Goal: Task Accomplishment & Management: Manage account settings

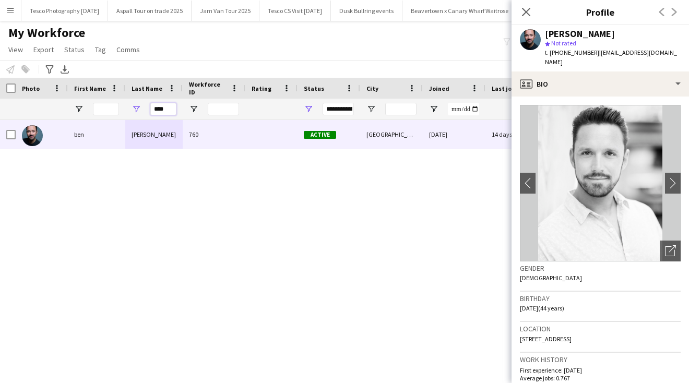
click at [169, 108] on input "****" at bounding box center [163, 109] width 26 height 13
type input "*"
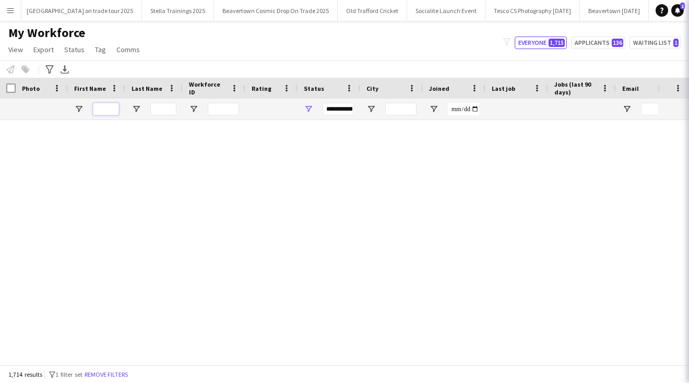
click at [101, 108] on input "First Name Filter Input" at bounding box center [106, 109] width 26 height 13
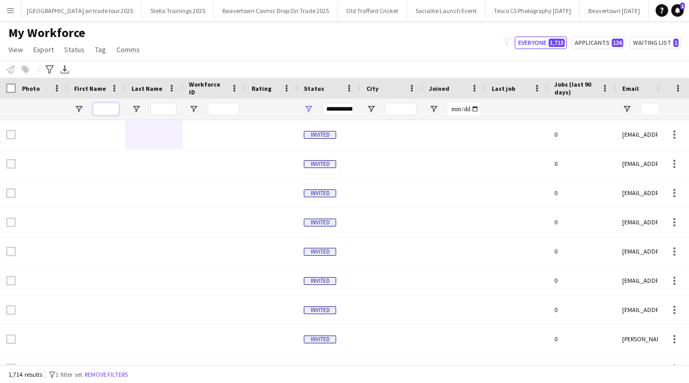
click at [104, 111] on input "First Name Filter Input" at bounding box center [106, 109] width 26 height 13
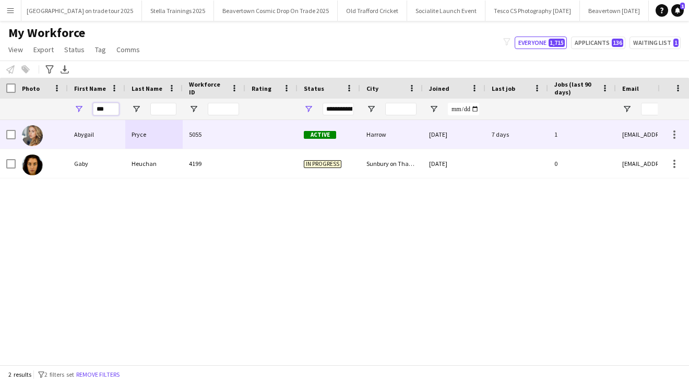
type input "***"
click at [80, 135] on div "Abygail" at bounding box center [96, 134] width 57 height 29
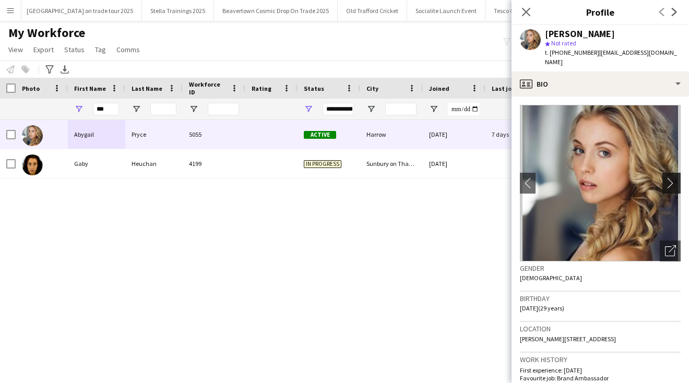
click at [669, 177] on app-icon "chevron-right" at bounding box center [673, 182] width 16 height 11
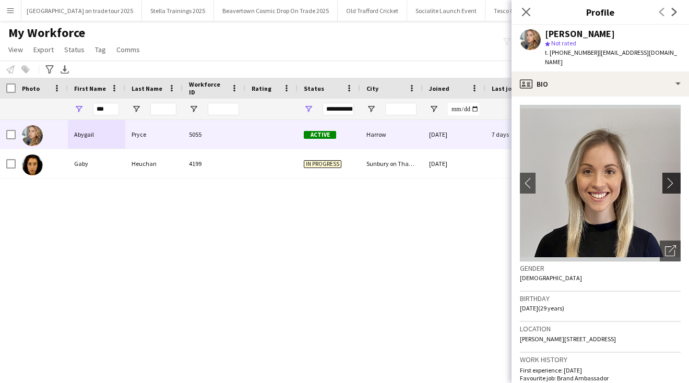
click at [669, 177] on app-icon "chevron-right" at bounding box center [673, 182] width 16 height 11
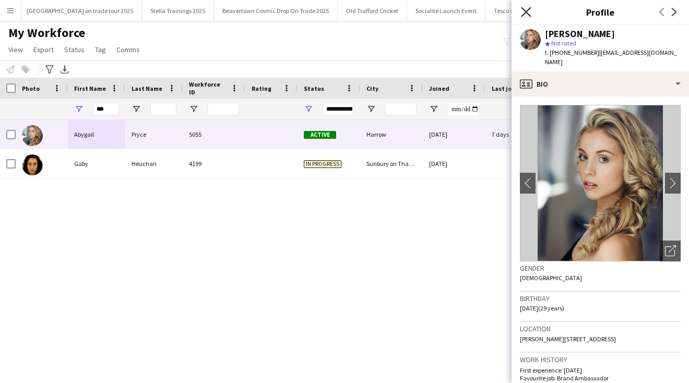
click at [524, 10] on icon at bounding box center [526, 12] width 10 height 10
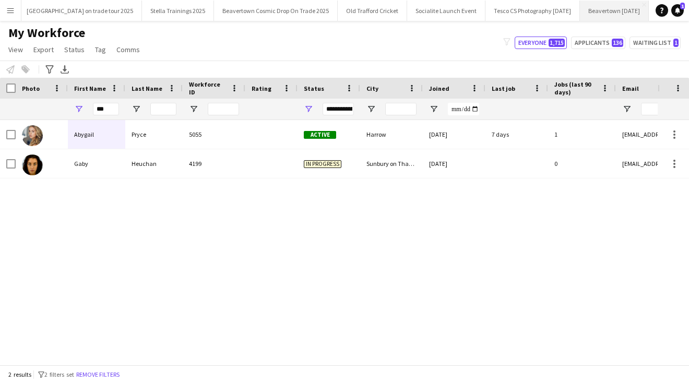
click at [620, 8] on button "Beavertown [DATE] Close" at bounding box center [614, 11] width 69 height 20
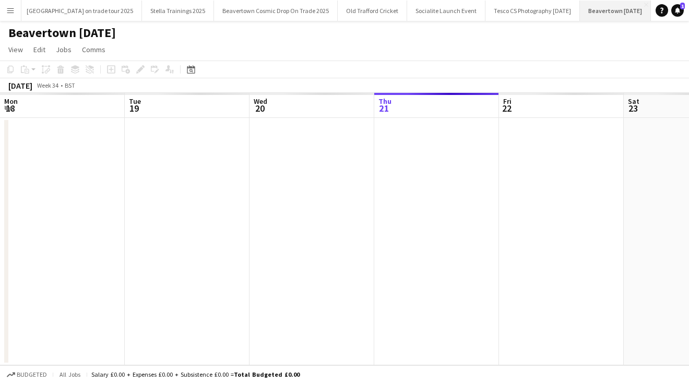
scroll to position [0, 249]
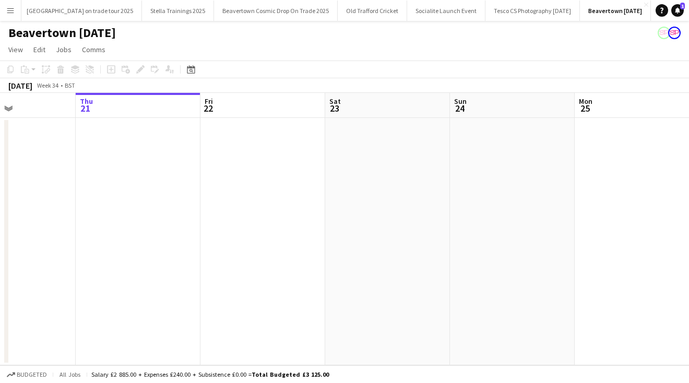
drag, startPoint x: 586, startPoint y: 206, endPoint x: 161, endPoint y: 193, distance: 426.0
click at [163, 195] on app-calendar-viewport "Mon 18 Tue 19 Wed 20 Thu 21 Fri 22 Sat 23 Sun 24 Mon 25 Tue 26 Wed 27 Thu 28" at bounding box center [344, 229] width 689 height 272
drag, startPoint x: 556, startPoint y: 202, endPoint x: 19, endPoint y: 190, distance: 537.5
click at [23, 193] on app-calendar-viewport "Thu 21 Fri 22 Sat 23 Sun 24 Mon 25 Tue 26 Wed 27 Thu 28 Fri 29 Sat 30 Sun 31" at bounding box center [344, 229] width 689 height 272
drag, startPoint x: 565, startPoint y: 231, endPoint x: 485, endPoint y: 212, distance: 81.6
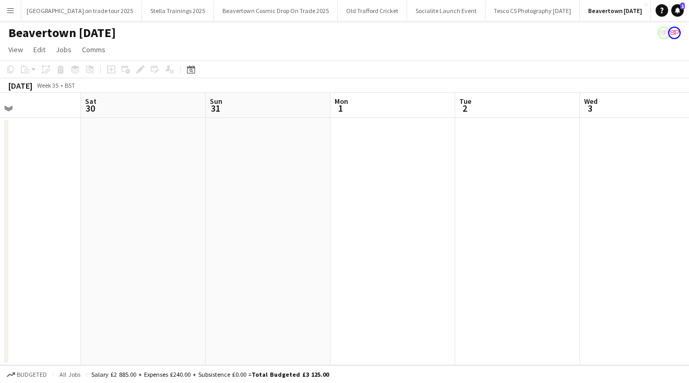
click at [0, 212] on html "Menu Boards Boards Boards All jobs Status Workforce Workforce My Workforce Recr…" at bounding box center [344, 191] width 689 height 383
drag, startPoint x: 556, startPoint y: 254, endPoint x: 21, endPoint y: 243, distance: 534.9
click at [41, 249] on app-calendar-viewport "Fri 29 Sat 30 Sun 31 Mon 1 Tue 2 Wed 3 Thu 4 Fri 5 Sat 6 Sun 7 Mon 8" at bounding box center [344, 229] width 689 height 272
drag, startPoint x: 533, startPoint y: 287, endPoint x: 126, endPoint y: 244, distance: 409.7
click at [145, 250] on app-calendar-viewport "Tue 2 Wed 3 Thu 4 Fri 5 Sat 6 Sun 7 Mon 8 Tue 9 Wed 10 Thu 11 Fri 12" at bounding box center [344, 229] width 689 height 272
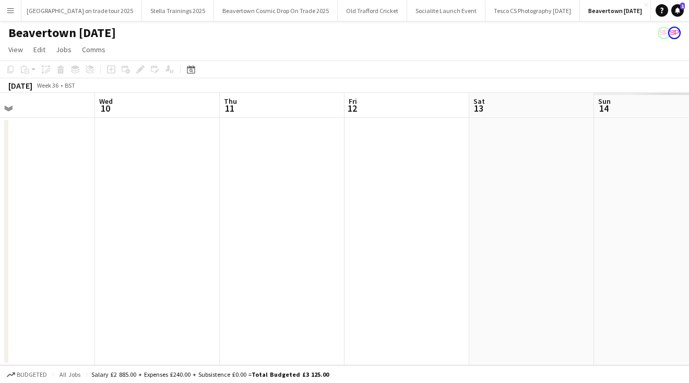
drag, startPoint x: 631, startPoint y: 268, endPoint x: 116, endPoint y: 260, distance: 515.0
click at [118, 261] on app-calendar-viewport "Thu 4 Fri 5 Sat 6 Sun 7 Mon 8 Tue 9 Wed 10 Thu 11 Fri 12 Sat 13 Sun 14" at bounding box center [344, 229] width 689 height 272
drag, startPoint x: 643, startPoint y: 246, endPoint x: 129, endPoint y: 237, distance: 513.5
click at [156, 239] on app-calendar-viewport "Tue 9 Wed 10 Thu 11 Fri 12 Sat 13 Sun 14 Mon 15 Tue 16 Wed 17 Thu 18 Fri 19" at bounding box center [344, 229] width 689 height 272
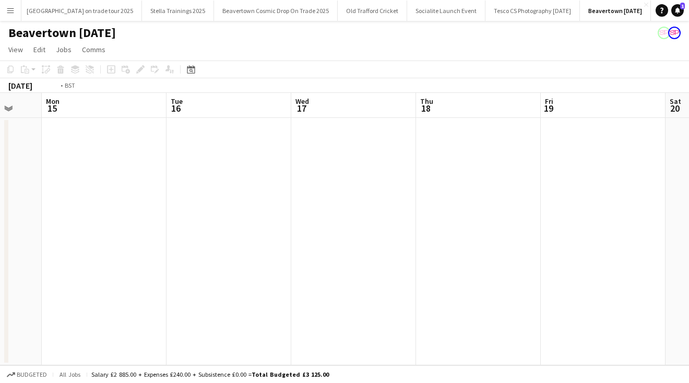
drag, startPoint x: 569, startPoint y: 278, endPoint x: 67, endPoint y: 250, distance: 503.2
click at [94, 256] on app-calendar-viewport "Thu 11 Fri 12 Sat 13 Sun 14 Mon 15 Tue 16 Wed 17 Thu 18 Fri 19 Sat 20 Sun 21" at bounding box center [344, 229] width 689 height 272
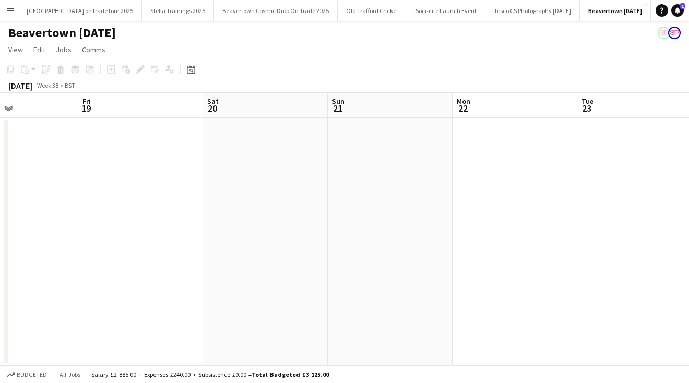
drag, startPoint x: 536, startPoint y: 291, endPoint x: 129, endPoint y: 249, distance: 409.6
click at [138, 251] on app-calendar-viewport "Mon 15 Tue 16 Wed 17 Thu 18 Fri 19 Sat 20 Sun 21 Mon 22 Tue 23 Wed 24 Thu 25" at bounding box center [344, 229] width 689 height 272
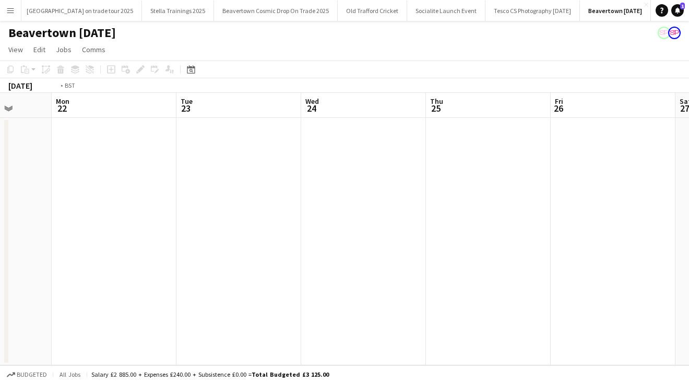
drag, startPoint x: 596, startPoint y: 254, endPoint x: 149, endPoint y: 246, distance: 446.7
click at [159, 247] on app-calendar-viewport "Thu 18 Fri 19 Sat 20 Sun 21 Mon 22 Tue 23 Wed 24 Thu 25 Fri 26 Sat 27 Sun 28" at bounding box center [344, 229] width 689 height 272
drag, startPoint x: 558, startPoint y: 263, endPoint x: 167, endPoint y: 255, distance: 391.4
click at [177, 256] on app-calendar-viewport "Sun 21 Mon 22 Tue 23 Wed 24 Thu 25 Fri 26 Sat 27 Sun 28 Mon 29 Tue 30 Wed 1" at bounding box center [344, 229] width 689 height 272
drag, startPoint x: 621, startPoint y: 275, endPoint x: 66, endPoint y: 266, distance: 555.2
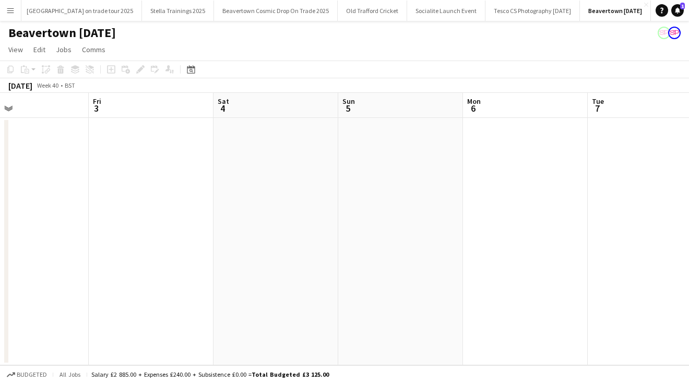
click at [75, 269] on app-calendar-viewport "Mon 29 Tue 30 Wed 1 Thu 2 Fri 3 Sat 4 Sun 5 Mon 6 Tue 7 Wed 8 Thu 9" at bounding box center [344, 229] width 689 height 272
drag, startPoint x: 498, startPoint y: 280, endPoint x: -32, endPoint y: 273, distance: 530.7
click at [0, 273] on html "Menu Boards Boards Boards All jobs Status Workforce Workforce My Workforce Recr…" at bounding box center [344, 191] width 689 height 383
drag, startPoint x: 357, startPoint y: 275, endPoint x: 7, endPoint y: 248, distance: 350.7
click at [7, 248] on div "Fri 3 Sat 4 Sun 5 Mon 6 Tue 7 Wed 8 Thu 9 Fri 10 Sat 11 Sun 12 Mon 13" at bounding box center [344, 229] width 689 height 272
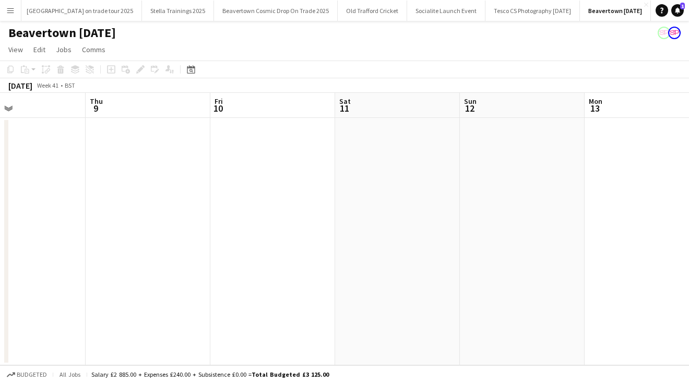
drag, startPoint x: 590, startPoint y: 271, endPoint x: 111, endPoint y: 262, distance: 478.5
click at [119, 263] on app-calendar-viewport "Sun 5 Mon 6 Tue 7 Wed 8 Thu 9 Fri 10 Sat 11 Sun 12 Mon 13 Tue 14 Wed 15" at bounding box center [344, 229] width 689 height 272
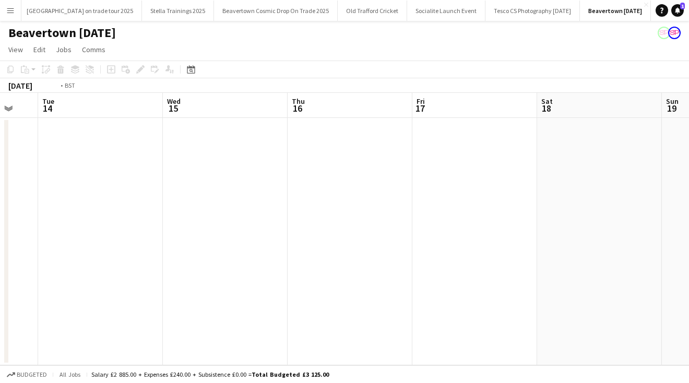
drag, startPoint x: 574, startPoint y: 290, endPoint x: 18, endPoint y: 270, distance: 556.5
click at [28, 274] on app-calendar-viewport "Fri 10 Sat 11 Sun 12 Mon 13 Tue 14 Wed 15 Thu 16 Fri 17 Sat 18 Sun 19 Mon 20" at bounding box center [344, 229] width 689 height 272
drag, startPoint x: 497, startPoint y: 297, endPoint x: -32, endPoint y: 259, distance: 530.9
click at [0, 259] on html "Menu Boards Boards Boards All jobs Status Workforce Workforce My Workforce Recr…" at bounding box center [344, 191] width 689 height 383
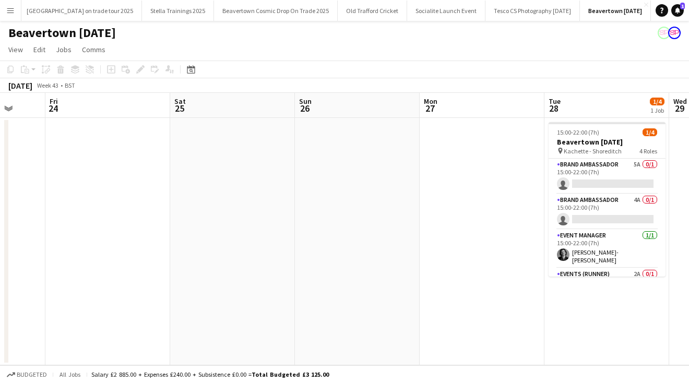
drag, startPoint x: 531, startPoint y: 280, endPoint x: 47, endPoint y: 249, distance: 484.7
click at [21, 244] on app-calendar-viewport "Tue 21 Wed 22 Thu 23 Fri 24 Sat 25 Sun 26 Mon 27 Tue 28 1/4 1 Job Wed 29 1/4 1 …" at bounding box center [344, 229] width 689 height 272
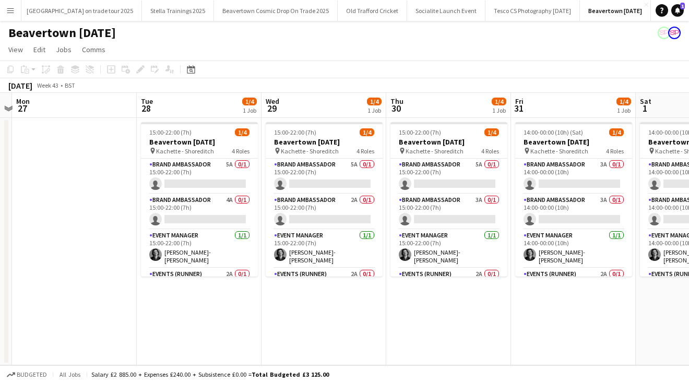
drag, startPoint x: 572, startPoint y: 314, endPoint x: 244, endPoint y: 329, distance: 328.5
click at [244, 331] on app-calendar-viewport "Fri 24 Sat 25 Sun 26 Mon 27 Tue 28 1/4 1 Job Wed 29 1/4 1 Job Thu 30 1/4 1 Job …" at bounding box center [344, 229] width 689 height 272
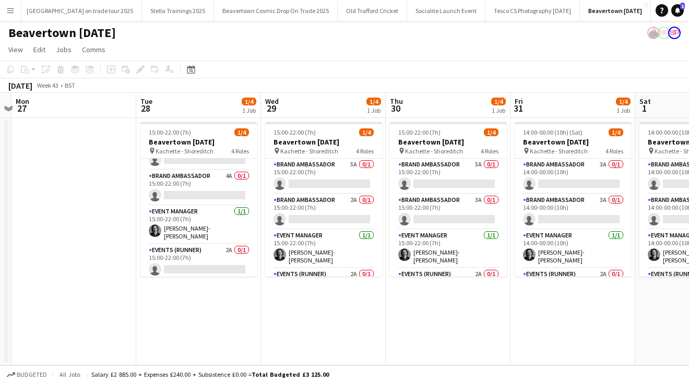
scroll to position [0, 362]
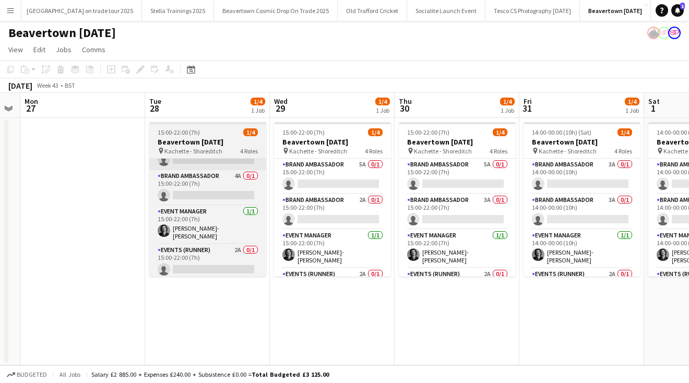
drag, startPoint x: 253, startPoint y: 217, endPoint x: 258, endPoint y: 161, distance: 55.5
click at [258, 162] on app-calendar-viewport "Fri 24 Sat 25 Sun 26 Mon 27 Tue 28 1/4 1 Job Wed 29 1/4 1 Job Thu 30 1/4 1 Job …" at bounding box center [344, 229] width 689 height 272
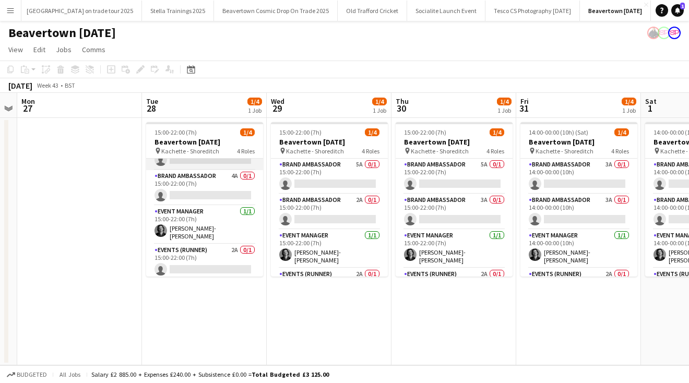
drag, startPoint x: 260, startPoint y: 196, endPoint x: 260, endPoint y: 161, distance: 35.0
click at [260, 161] on div "Brand Ambassador 5A 0/1 15:00-22:00 (7h) single-neutral-actions Brand Ambassado…" at bounding box center [204, 217] width 117 height 118
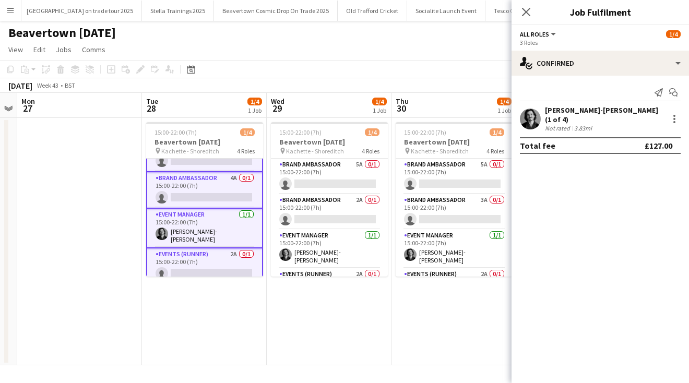
click at [180, 266] on app-card-role "Events (Runner) 2A 0/1 15:00-22:00 (7h) single-neutral-actions" at bounding box center [204, 266] width 117 height 37
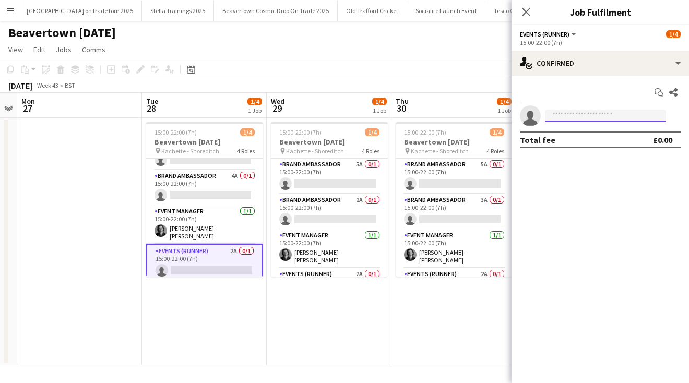
click at [558, 115] on input at bounding box center [605, 116] width 121 height 13
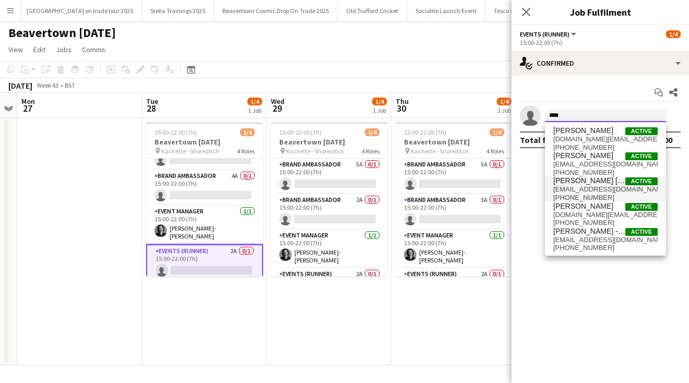
type input "****"
click at [575, 185] on span "[PERSON_NAME] [PERSON_NAME]" at bounding box center [589, 180] width 72 height 9
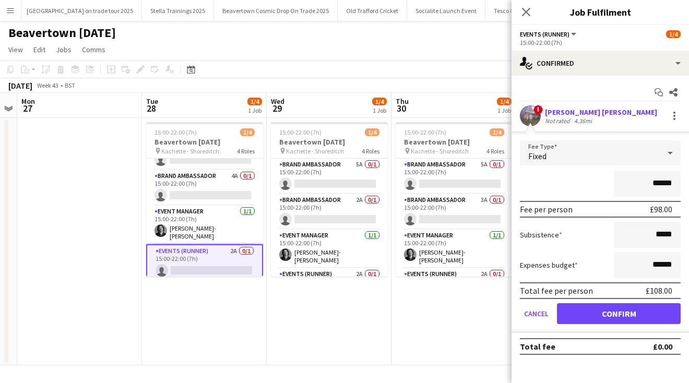
click at [593, 308] on button "Confirm" at bounding box center [619, 313] width 124 height 21
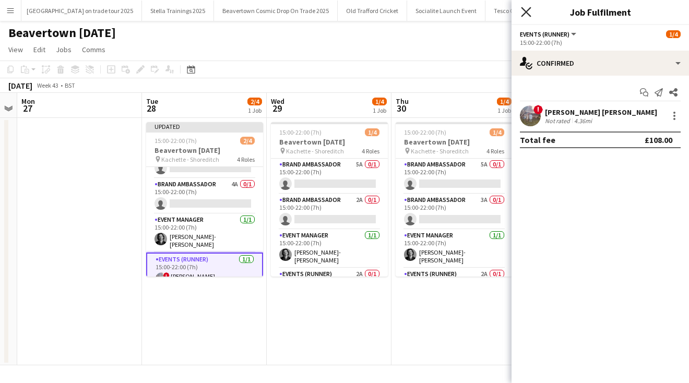
click at [525, 10] on icon "Close pop-in" at bounding box center [526, 12] width 10 height 10
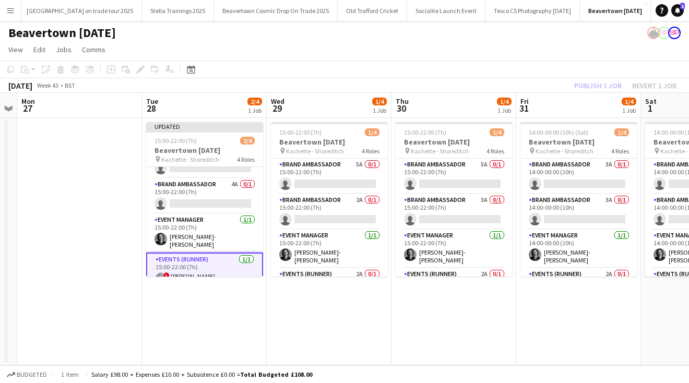
scroll to position [24, 0]
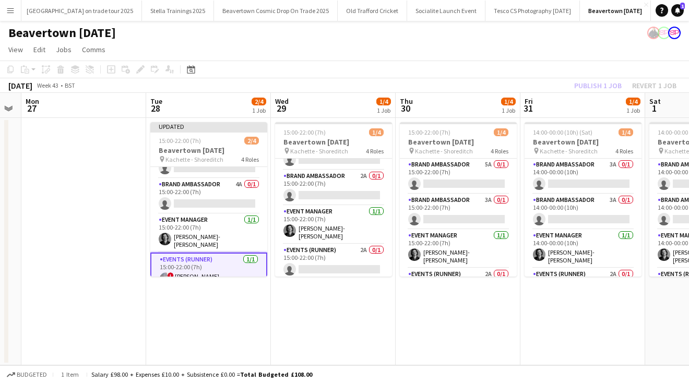
drag, startPoint x: 384, startPoint y: 214, endPoint x: 389, endPoint y: 310, distance: 95.6
click at [389, 310] on app-calendar-viewport "Fri 24 Sat 25 Sun 26 Mon 27 Tue 28 2/4 1 Job Wed 29 1/4 1 Job Thu 30 1/4 1 Job …" at bounding box center [344, 229] width 689 height 272
click at [304, 265] on app-card-role "Events (Runner) 2A 0/1 15:00-22:00 (7h) single-neutral-actions" at bounding box center [333, 261] width 117 height 35
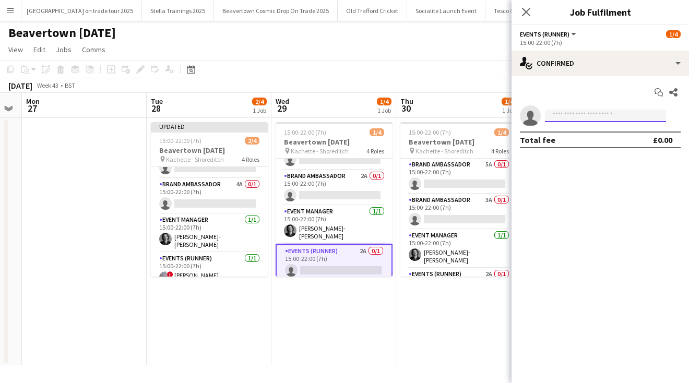
click at [568, 116] on input at bounding box center [605, 116] width 121 height 13
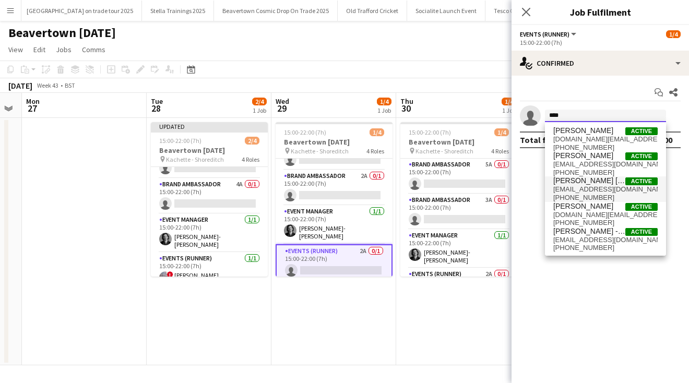
type input "****"
click at [585, 184] on span "[PERSON_NAME] [PERSON_NAME]" at bounding box center [589, 180] width 72 height 9
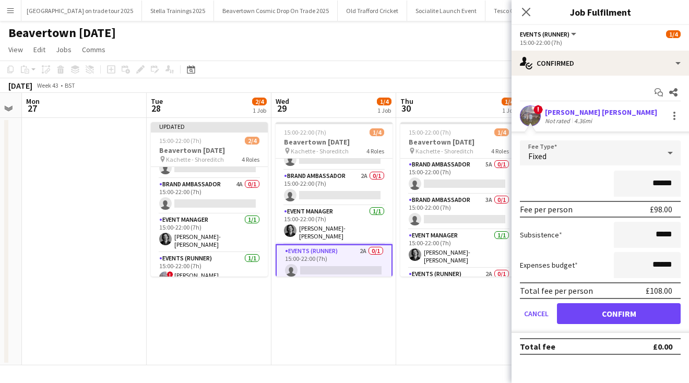
click at [582, 308] on button "Confirm" at bounding box center [619, 313] width 124 height 21
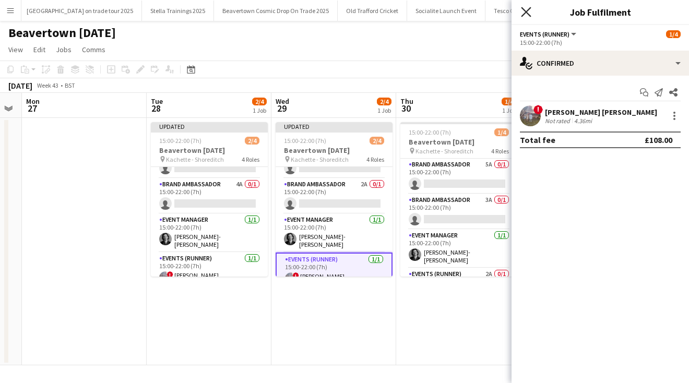
click at [523, 10] on icon "Close pop-in" at bounding box center [526, 12] width 10 height 10
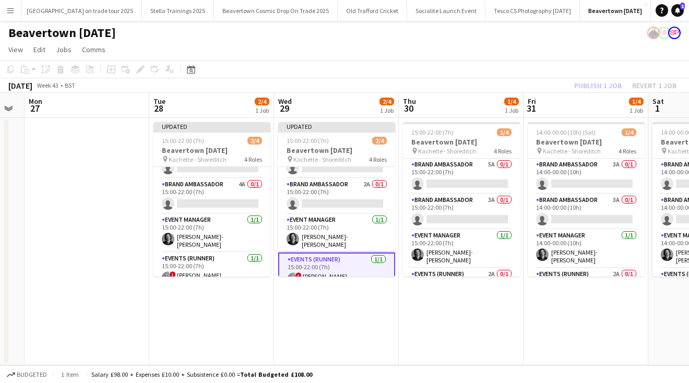
scroll to position [0, 349]
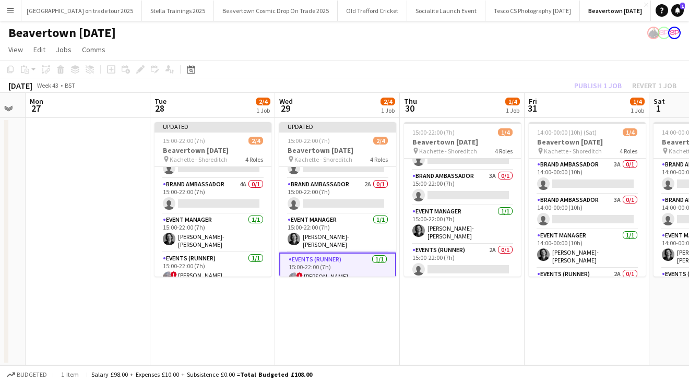
drag, startPoint x: 513, startPoint y: 211, endPoint x: 517, endPoint y: 298, distance: 86.7
click at [517, 299] on app-calendar-viewport "Fri 24 Sat 25 Sun 26 Mon 27 Tue 28 2/4 1 Job Wed 29 2/4 1 Job Thu 30 1/4 1 Job …" at bounding box center [344, 229] width 689 height 272
click at [432, 269] on app-card-role "Events (Runner) 2A 0/1 15:00-22:00 (7h) single-neutral-actions" at bounding box center [462, 261] width 117 height 35
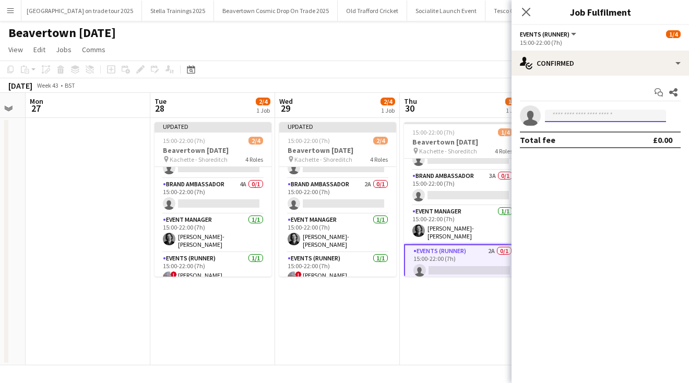
click at [565, 116] on input at bounding box center [605, 116] width 121 height 13
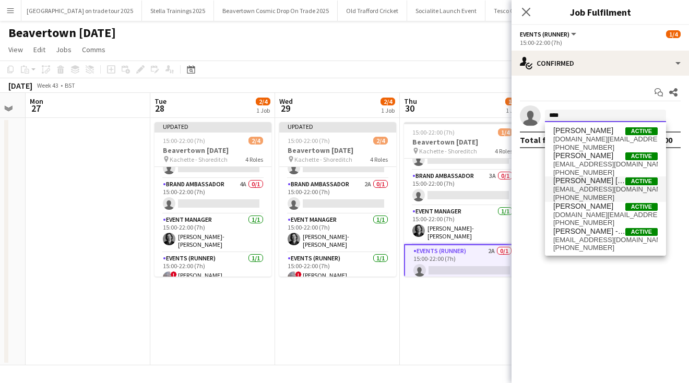
type input "****"
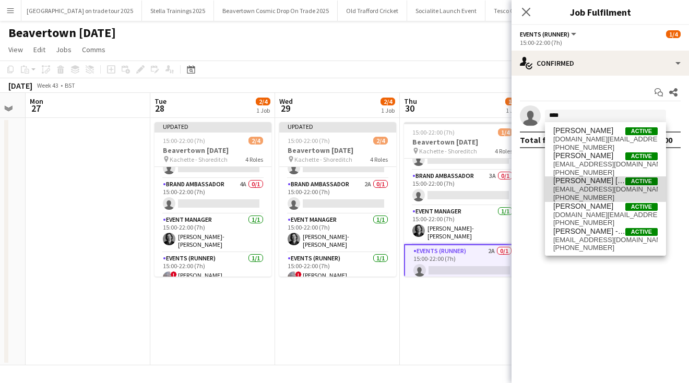
click at [587, 181] on span "[PERSON_NAME] [PERSON_NAME]" at bounding box center [589, 180] width 72 height 9
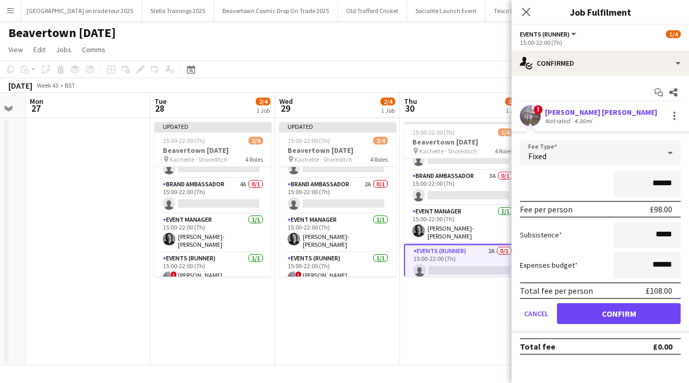
click at [602, 310] on button "Confirm" at bounding box center [619, 313] width 124 height 21
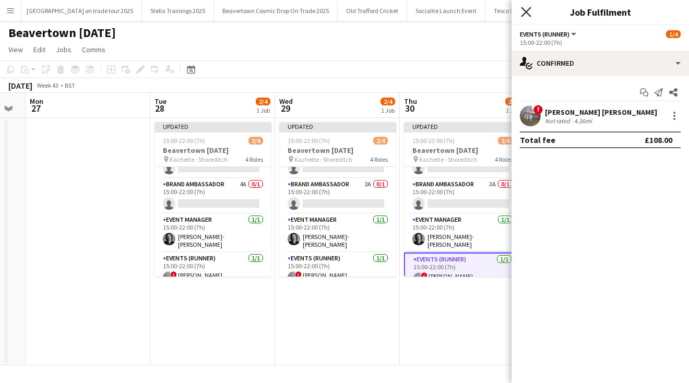
click at [526, 10] on icon "Close pop-in" at bounding box center [526, 12] width 10 height 10
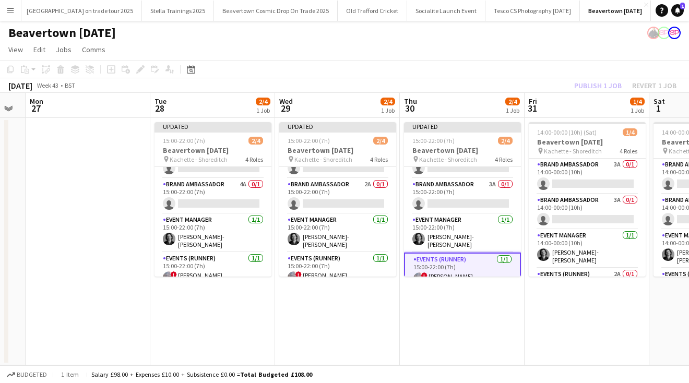
scroll to position [24, 0]
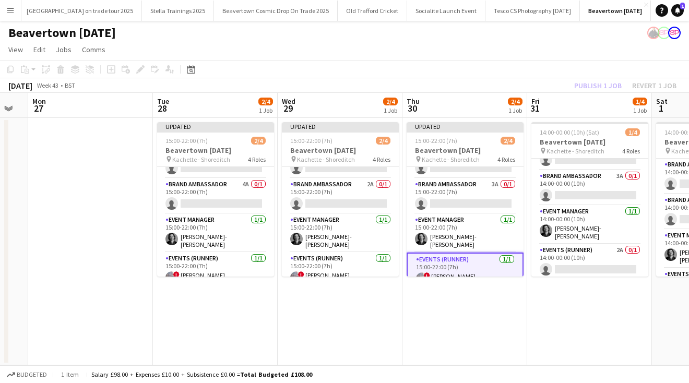
drag, startPoint x: 641, startPoint y: 222, endPoint x: 644, endPoint y: 297, distance: 75.2
click at [644, 297] on app-date-cell "14:00-00:00 (10h) (Sat) 1/4 [GEOGRAPHIC_DATA] [DATE] pin Kachette - Shoreditch …" at bounding box center [589, 241] width 125 height 247
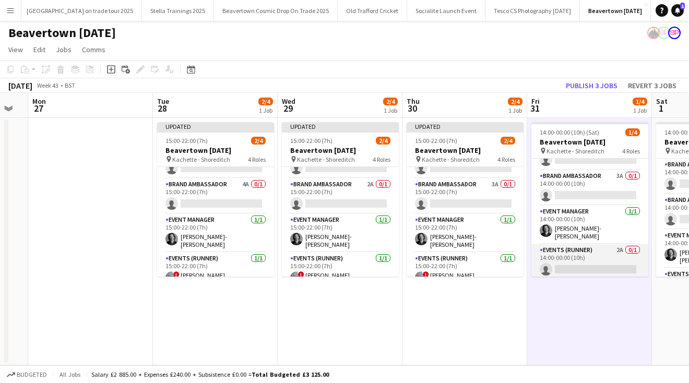
click at [566, 265] on app-card-role "Events (Runner) 2A 0/1 14:00-00:00 (10h) single-neutral-actions" at bounding box center [589, 261] width 117 height 35
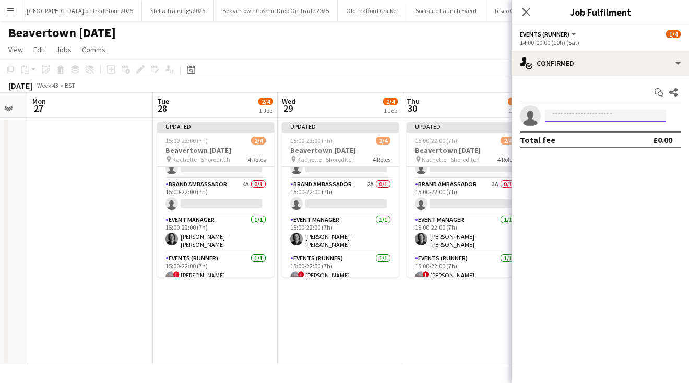
click at [579, 113] on input at bounding box center [605, 116] width 121 height 13
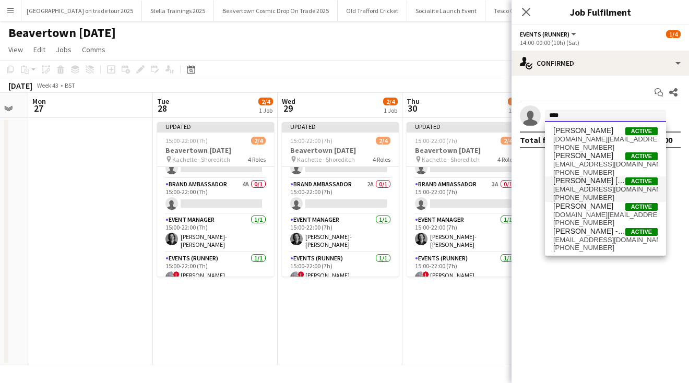
type input "****"
click at [584, 181] on span "[PERSON_NAME] [PERSON_NAME]" at bounding box center [589, 180] width 72 height 9
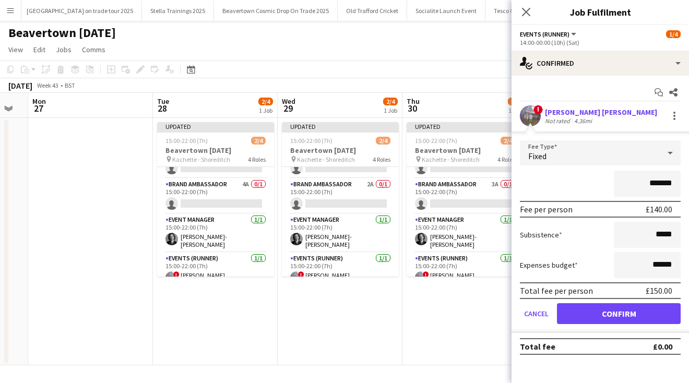
click at [605, 311] on button "Confirm" at bounding box center [619, 313] width 124 height 21
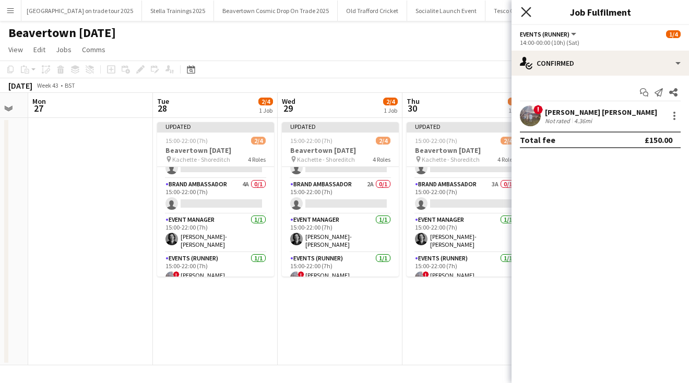
click at [523, 9] on icon at bounding box center [526, 12] width 10 height 10
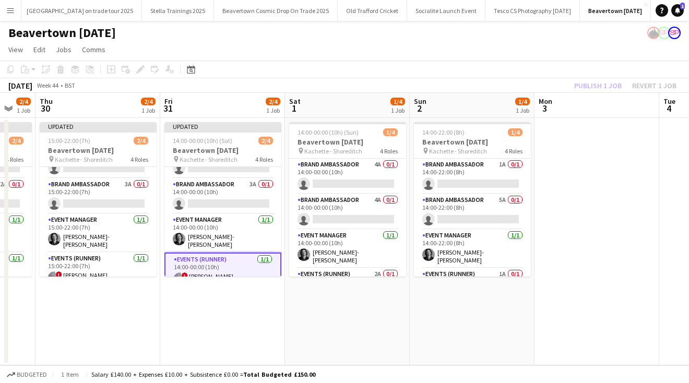
drag, startPoint x: 622, startPoint y: 310, endPoint x: 259, endPoint y: 290, distance: 364.2
click at [259, 290] on app-calendar-viewport "Sun 26 Mon 27 Tue 28 2/4 1 Job Wed 29 2/4 1 Job Thu 30 2/4 1 Job Fri 31 2/4 1 J…" at bounding box center [344, 229] width 689 height 272
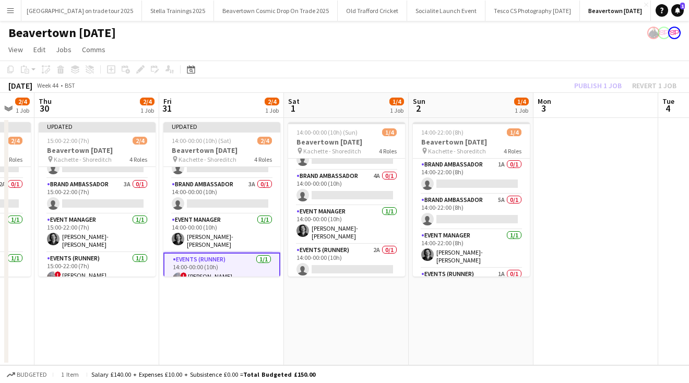
drag, startPoint x: 399, startPoint y: 220, endPoint x: 401, endPoint y: 301, distance: 80.9
click at [401, 301] on app-date-cell "14:00-00:00 (10h) (Sun) 1/4 Beavertown [DATE] pin Kachette - Shoreditch 4 Roles…" at bounding box center [346, 241] width 125 height 247
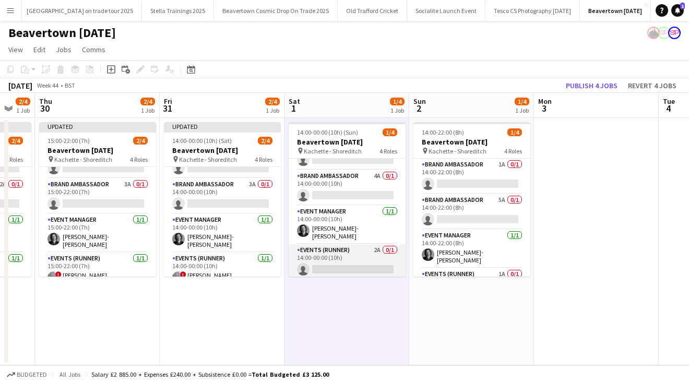
click at [320, 262] on app-card-role "Events (Runner) 2A 0/1 14:00-00:00 (10h) single-neutral-actions" at bounding box center [347, 261] width 117 height 35
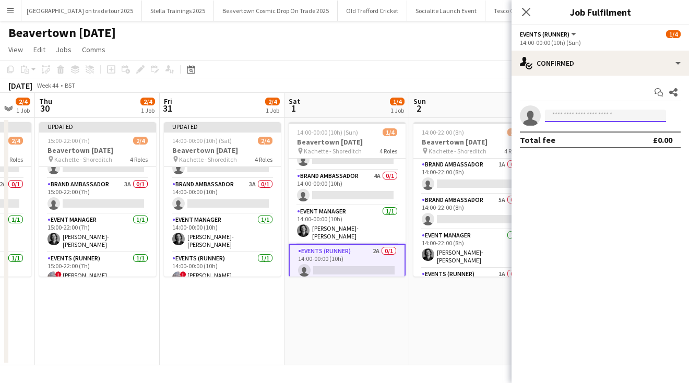
click at [557, 118] on input at bounding box center [605, 116] width 121 height 13
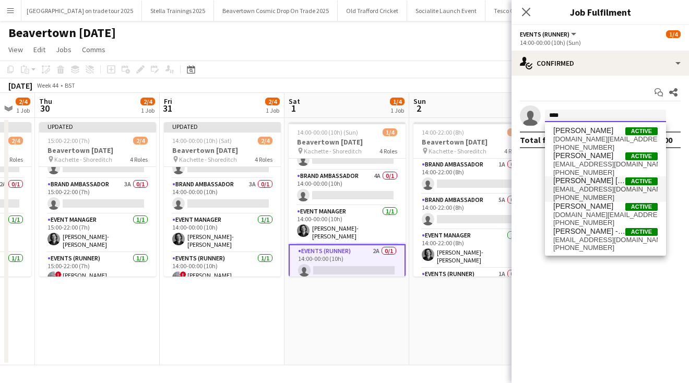
type input "****"
click at [581, 188] on span "[EMAIL_ADDRESS][DOMAIN_NAME]" at bounding box center [605, 189] width 104 height 8
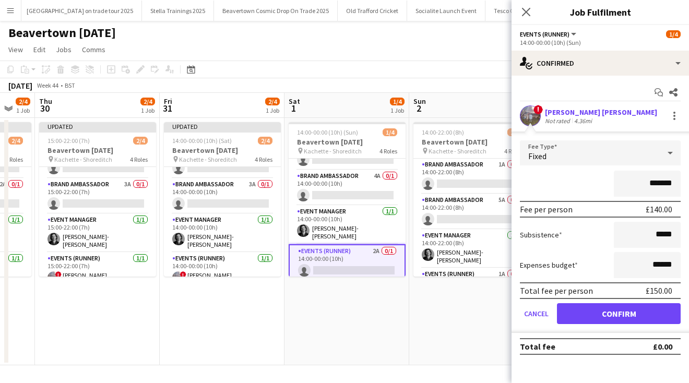
click at [594, 310] on button "Confirm" at bounding box center [619, 313] width 124 height 21
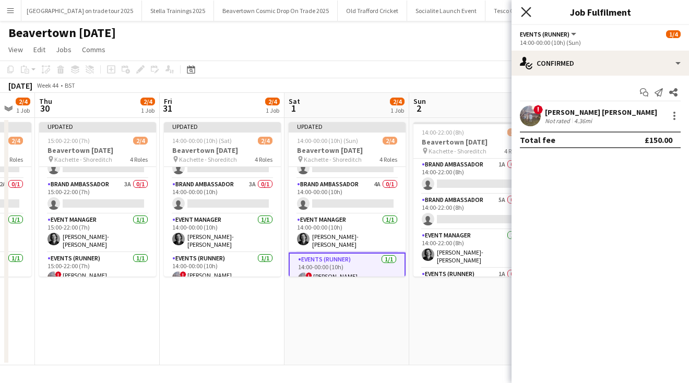
click at [525, 11] on icon at bounding box center [526, 12] width 10 height 10
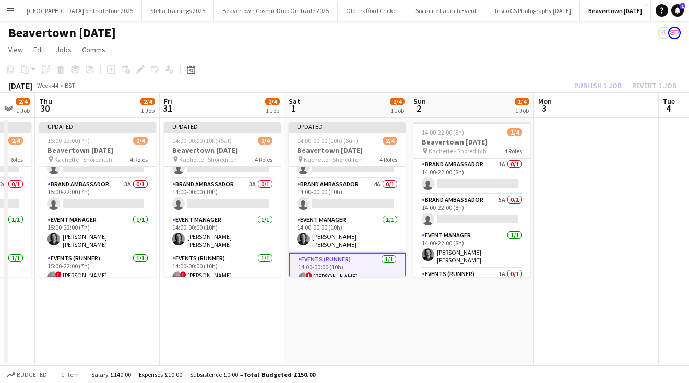
scroll to position [24, 0]
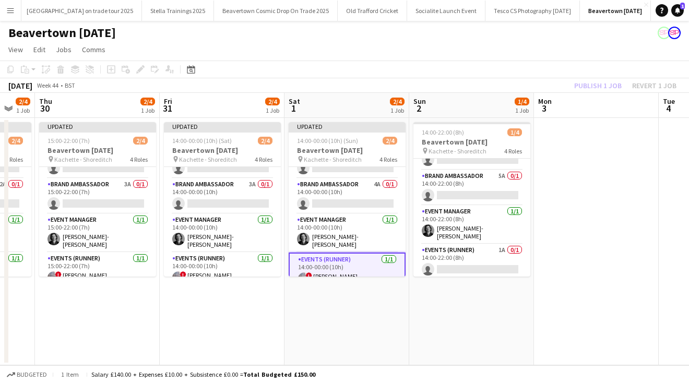
drag, startPoint x: 527, startPoint y: 218, endPoint x: 527, endPoint y: 297, distance: 79.8
click at [527, 297] on app-date-cell "14:00-22:00 (8h) 1/4 Beavertown [DATE] pin Kachette - Shoreditch 4 Roles Brand …" at bounding box center [471, 241] width 125 height 247
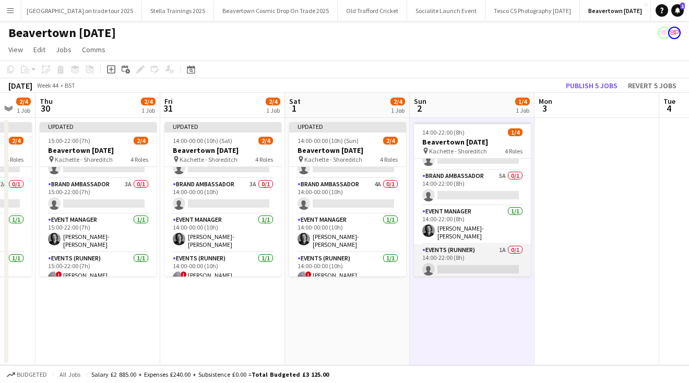
click at [447, 265] on app-card-role "Events (Runner) 1A 0/1 14:00-22:00 (8h) single-neutral-actions" at bounding box center [472, 261] width 117 height 35
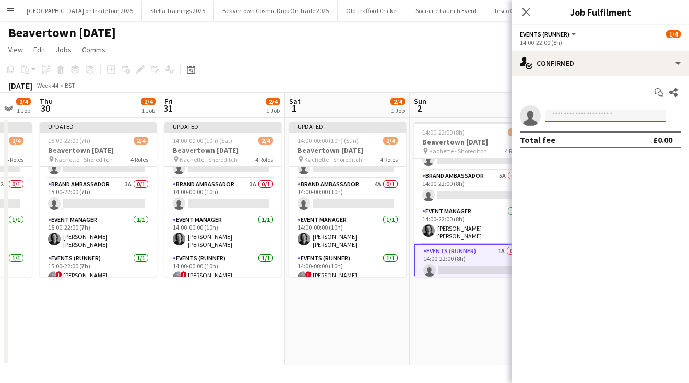
click at [558, 115] on input at bounding box center [605, 116] width 121 height 13
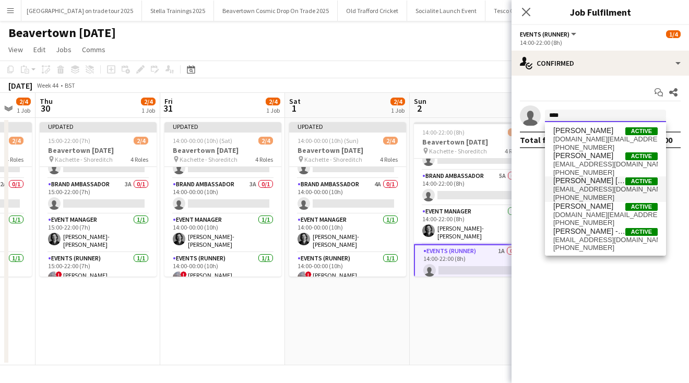
type input "****"
click at [577, 185] on span "[PERSON_NAME] [PERSON_NAME]" at bounding box center [589, 180] width 72 height 9
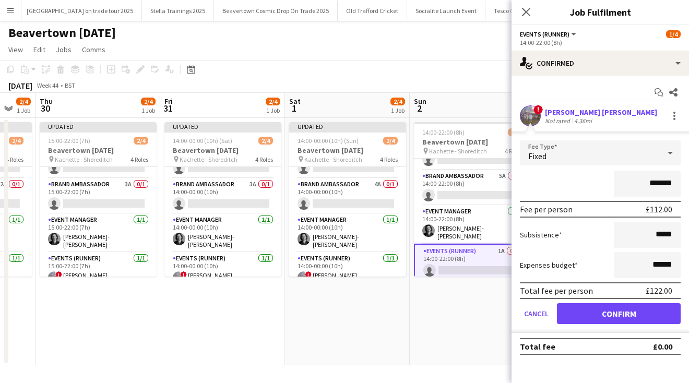
click at [616, 313] on button "Confirm" at bounding box center [619, 313] width 124 height 21
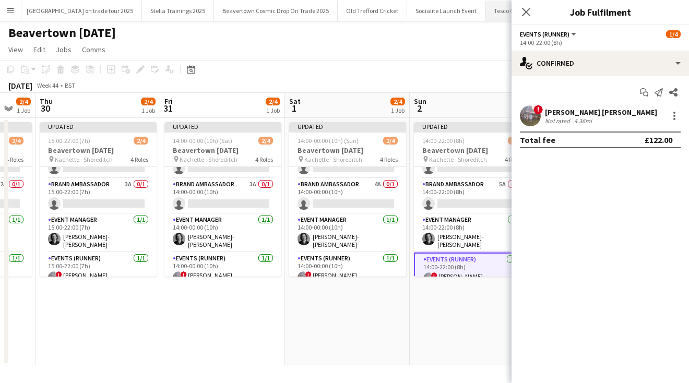
click at [526, 11] on icon "Close pop-in" at bounding box center [526, 12] width 8 height 8
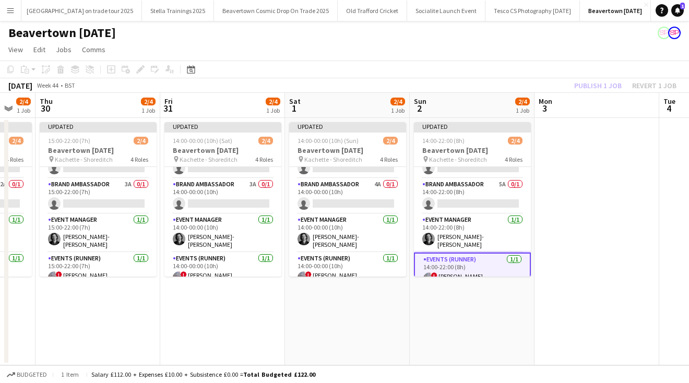
click at [604, 85] on div "Publish 1 job Revert 1 job" at bounding box center [624, 86] width 127 height 14
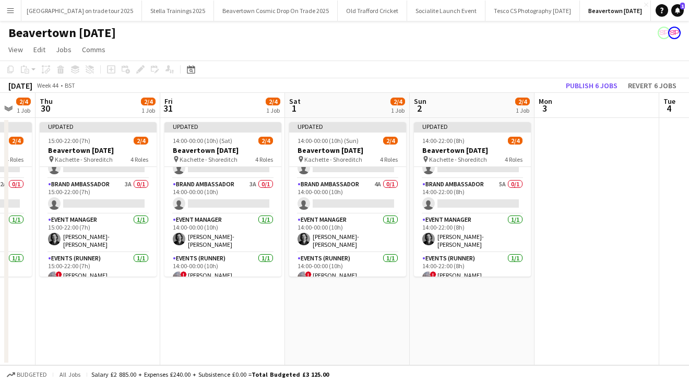
click at [604, 85] on button "Publish 6 jobs" at bounding box center [591, 86] width 60 height 14
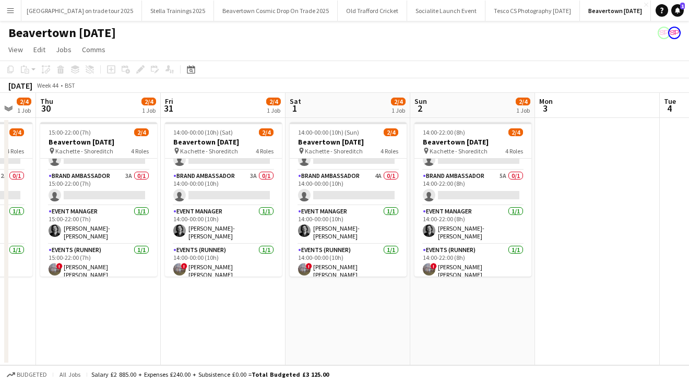
scroll to position [0, 0]
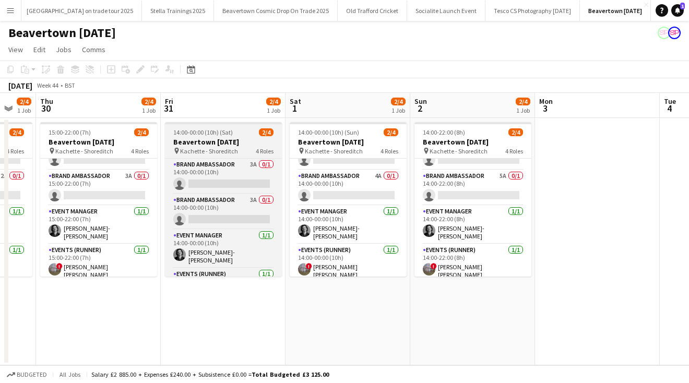
drag, startPoint x: 278, startPoint y: 202, endPoint x: 278, endPoint y: 140, distance: 62.1
click at [278, 140] on app-job-card "14:00-00:00 (10h) (Sat) 2/4 [GEOGRAPHIC_DATA] [DATE] pin Kachette - Shoreditch …" at bounding box center [223, 199] width 117 height 154
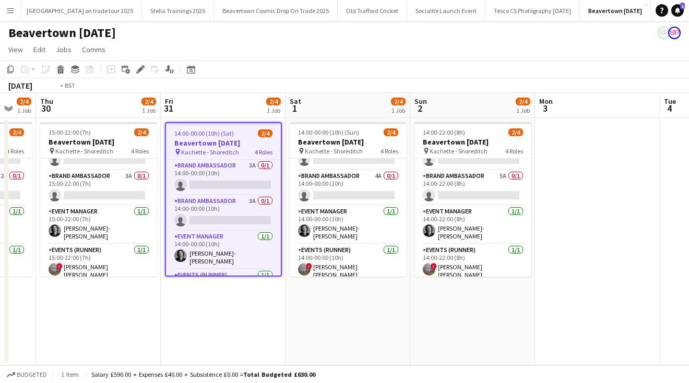
scroll to position [0, 249]
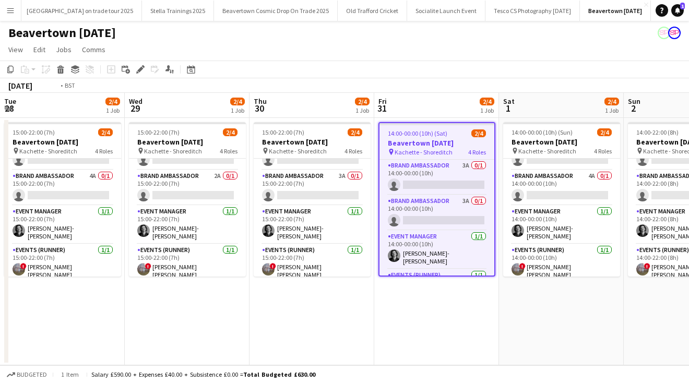
drag, startPoint x: 25, startPoint y: 318, endPoint x: 718, endPoint y: 318, distance: 693.9
click at [688, 318] on html "Menu Boards Boards Boards All jobs Status Workforce Workforce My Workforce Recr…" at bounding box center [344, 191] width 689 height 383
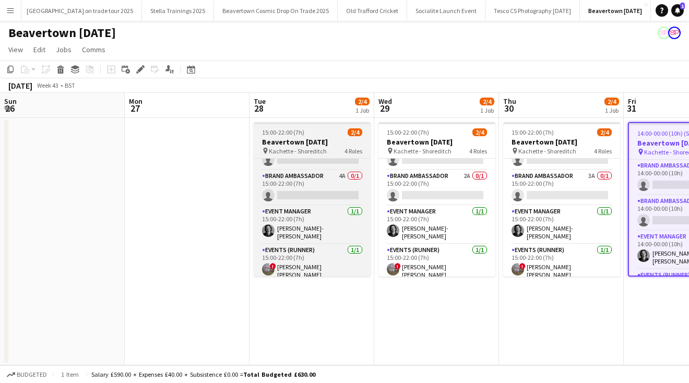
scroll to position [3, 0]
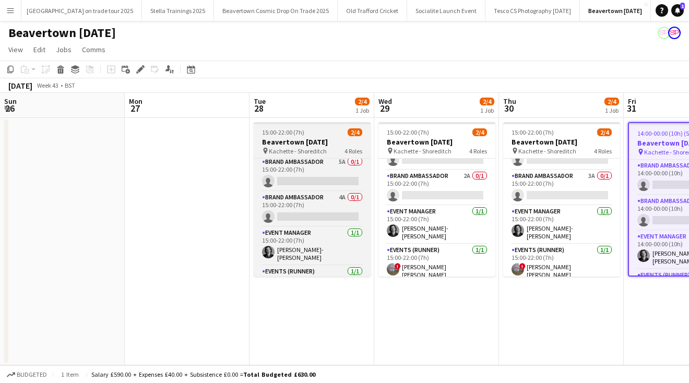
drag, startPoint x: 368, startPoint y: 199, endPoint x: 367, endPoint y: 151, distance: 48.5
click at [367, 151] on app-job-card "15:00-22:00 (7h) 2/4 Beavertown [DATE] pin Kachette - Shoreditch 4 Roles Brand …" at bounding box center [312, 199] width 117 height 154
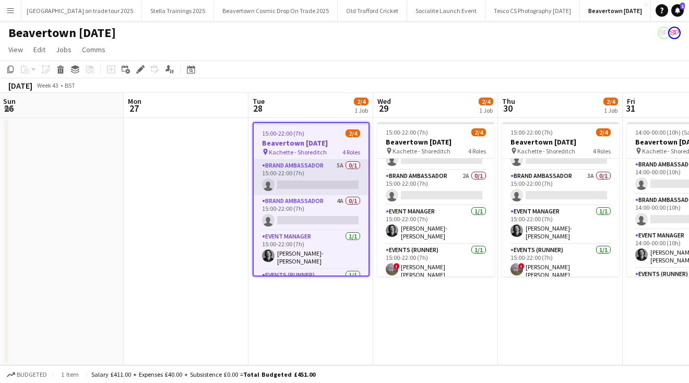
click at [287, 184] on app-card-role "Brand Ambassador 5A 0/1 15:00-22:00 (7h) single-neutral-actions" at bounding box center [311, 177] width 115 height 35
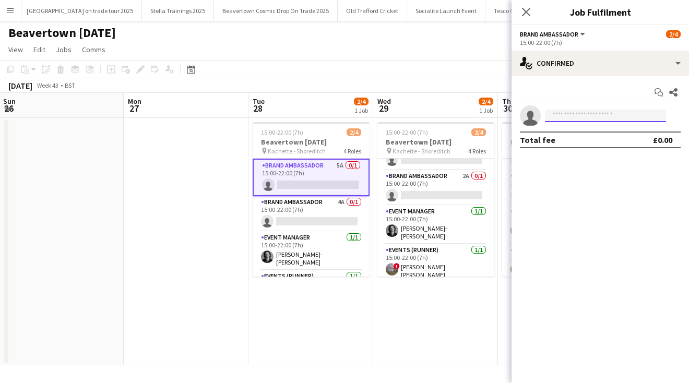
click at [568, 116] on input at bounding box center [605, 116] width 121 height 13
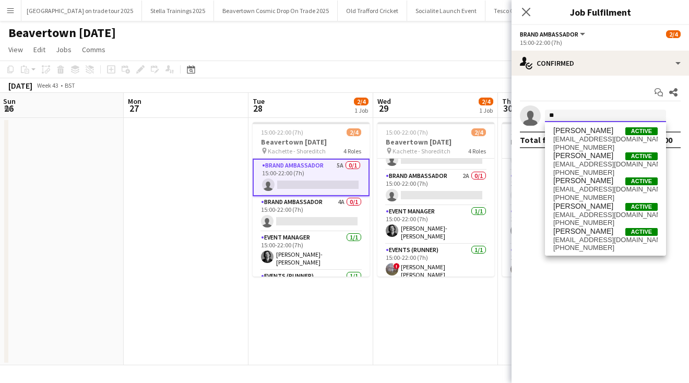
type input "*"
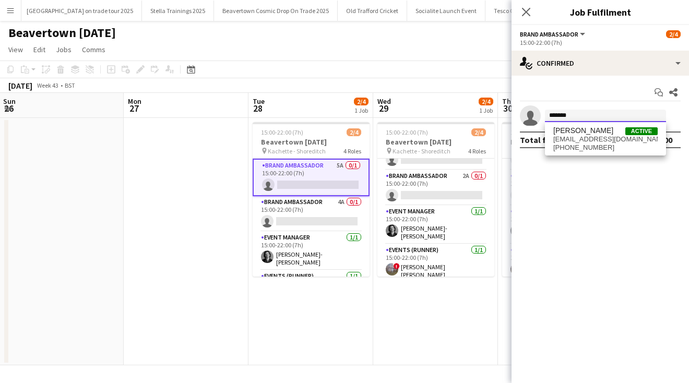
type input "******"
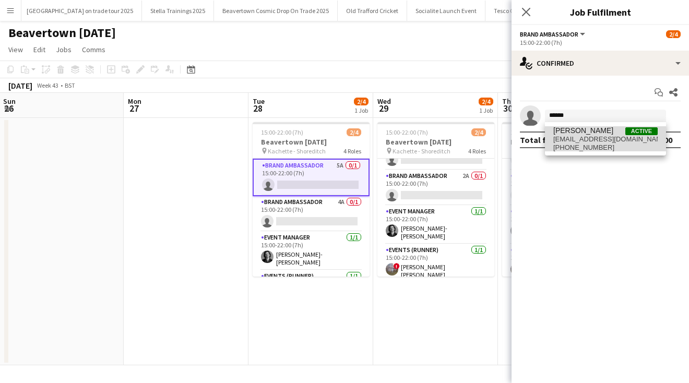
drag, startPoint x: 581, startPoint y: 133, endPoint x: 589, endPoint y: 142, distance: 12.2
click at [589, 142] on span "[EMAIL_ADDRESS][DOMAIN_NAME]" at bounding box center [605, 139] width 104 height 8
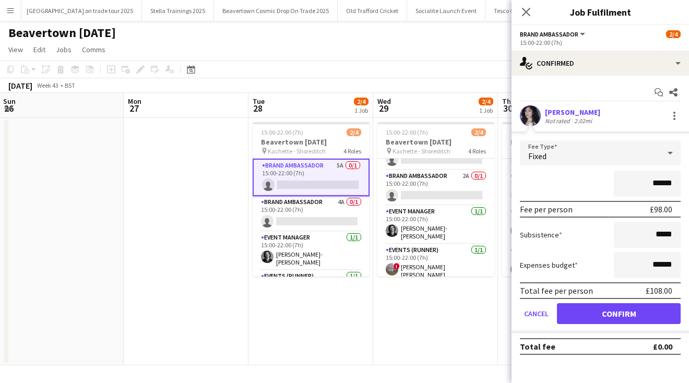
click at [594, 311] on button "Confirm" at bounding box center [619, 313] width 124 height 21
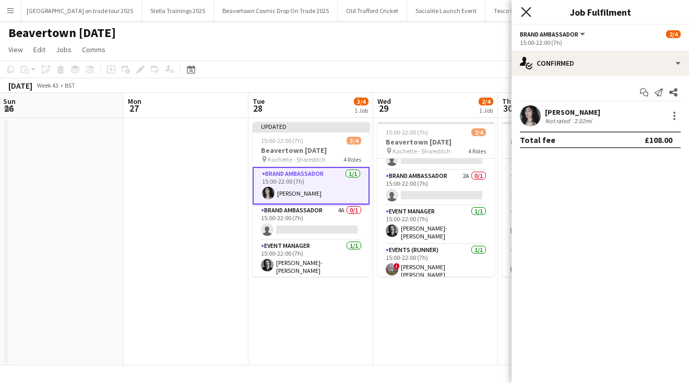
click at [523, 7] on icon "Close pop-in" at bounding box center [526, 12] width 10 height 10
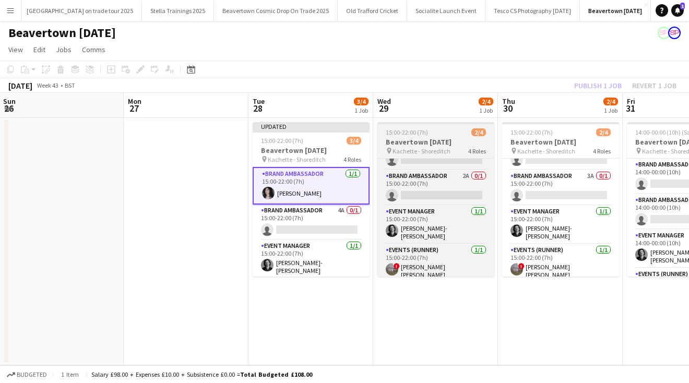
drag, startPoint x: 490, startPoint y: 196, endPoint x: 490, endPoint y: 148, distance: 47.5
click at [490, 148] on app-job-card "15:00-22:00 (7h) 2/4 Beavertown [DATE] pin Kachette - Shoreditch 4 Roles Brand …" at bounding box center [435, 199] width 117 height 154
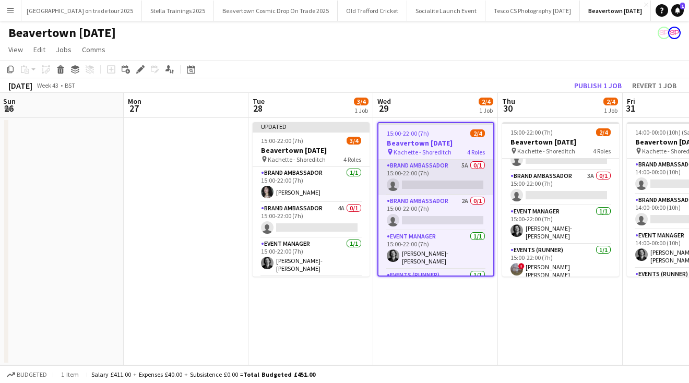
click at [409, 182] on app-card-role "Brand Ambassador 5A 0/1 15:00-22:00 (7h) single-neutral-actions" at bounding box center [435, 177] width 115 height 35
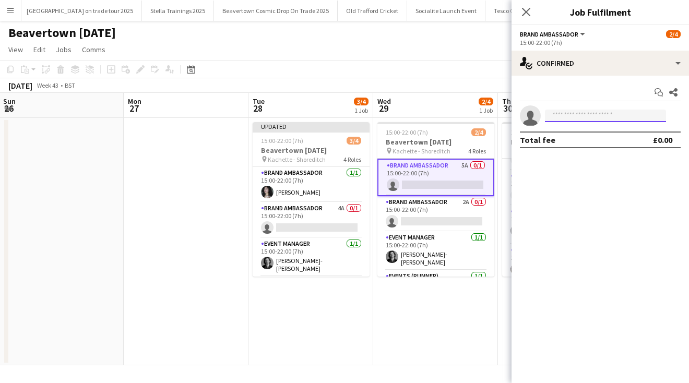
click at [560, 117] on input at bounding box center [605, 116] width 121 height 13
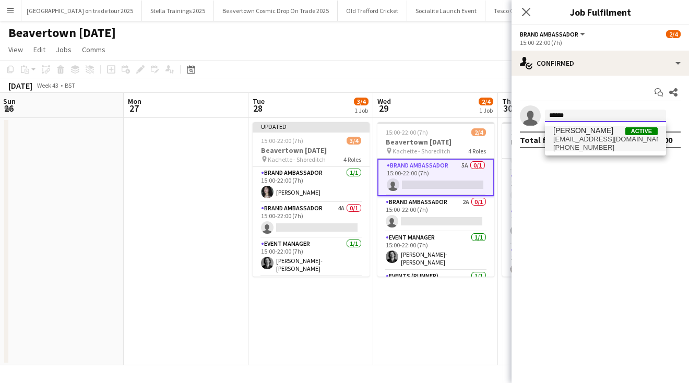
type input "******"
drag, startPoint x: 566, startPoint y: 132, endPoint x: 591, endPoint y: 142, distance: 27.1
click at [590, 142] on span "[EMAIL_ADDRESS][DOMAIN_NAME]" at bounding box center [605, 139] width 104 height 8
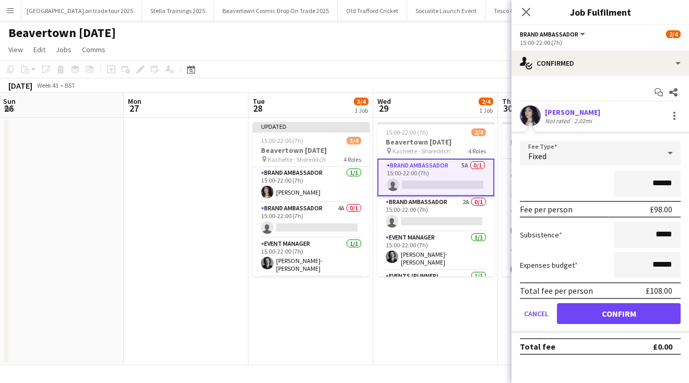
click at [593, 311] on button "Confirm" at bounding box center [619, 313] width 124 height 21
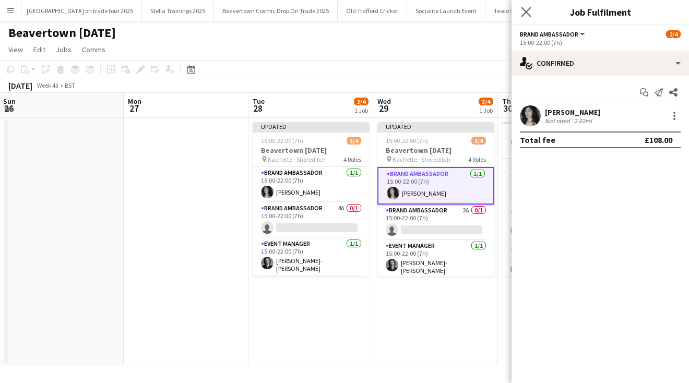
click at [522, 5] on app-icon "Close pop-in" at bounding box center [526, 12] width 15 height 15
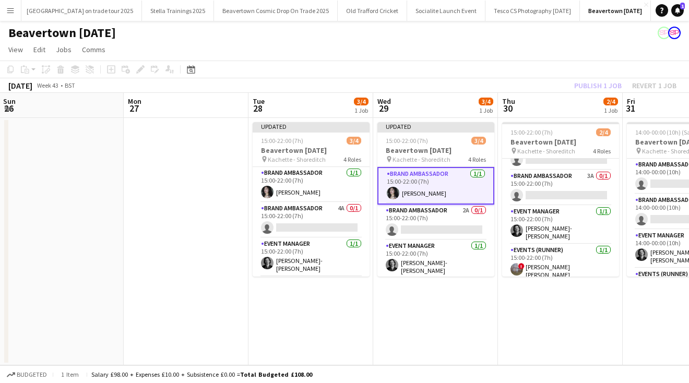
scroll to position [4, 0]
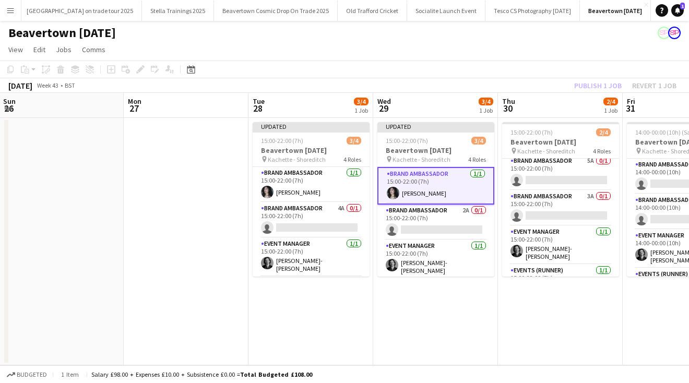
drag, startPoint x: 613, startPoint y: 194, endPoint x: 613, endPoint y: 149, distance: 44.9
click at [613, 149] on app-job-card "15:00-22:00 (7h) 2/4 Beavertown [DATE] pin Kachette - Shoreditch 4 Roles Brand …" at bounding box center [560, 199] width 117 height 154
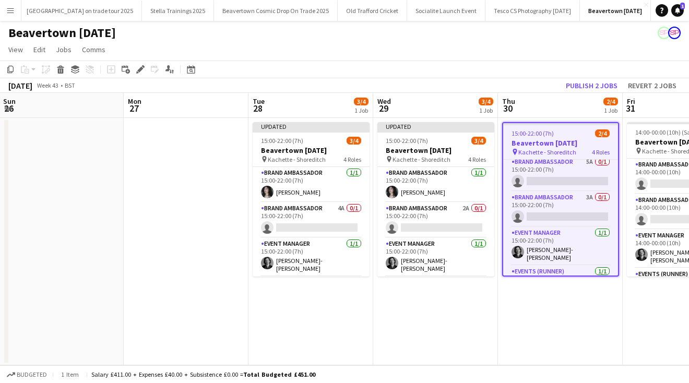
scroll to position [0, 0]
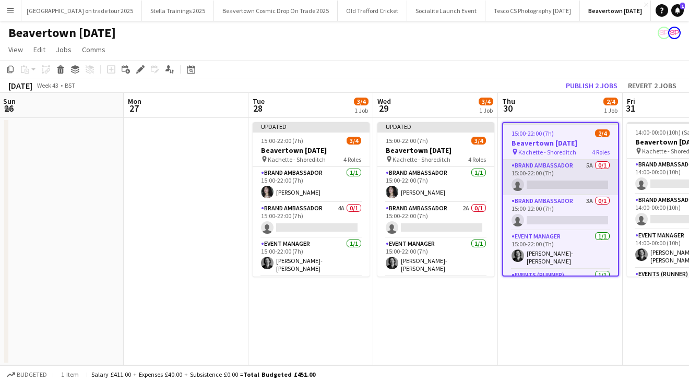
click at [537, 181] on app-card-role "Brand Ambassador 5A 0/1 15:00-22:00 (7h) single-neutral-actions" at bounding box center [560, 177] width 115 height 35
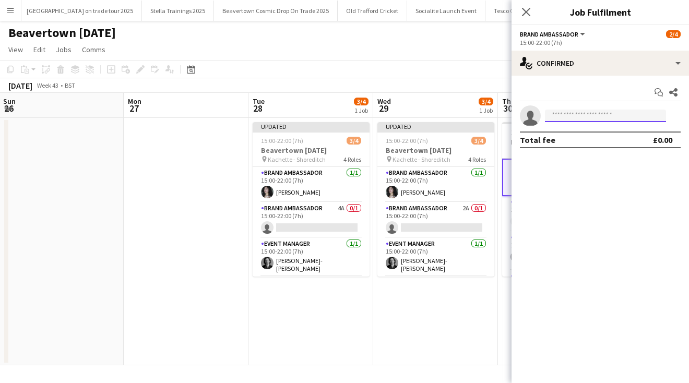
click at [557, 116] on input at bounding box center [605, 116] width 121 height 13
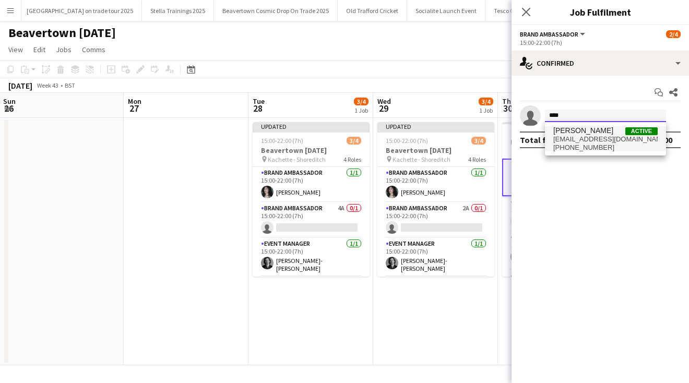
type input "****"
click at [573, 144] on span "[PHONE_NUMBER]" at bounding box center [605, 147] width 104 height 8
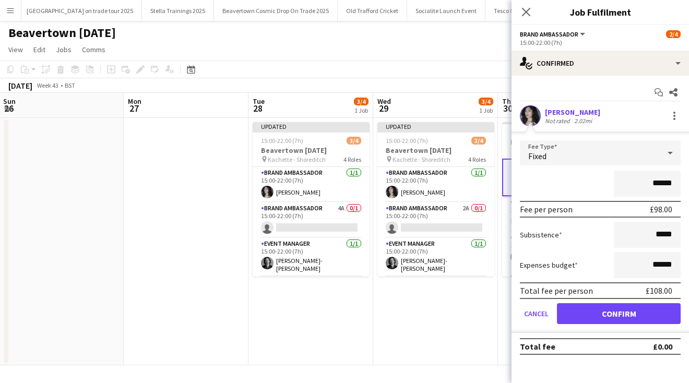
click at [589, 313] on button "Confirm" at bounding box center [619, 313] width 124 height 21
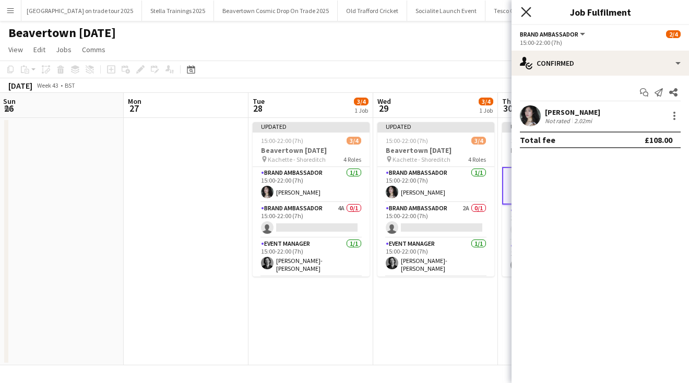
click at [526, 12] on icon at bounding box center [526, 12] width 10 height 10
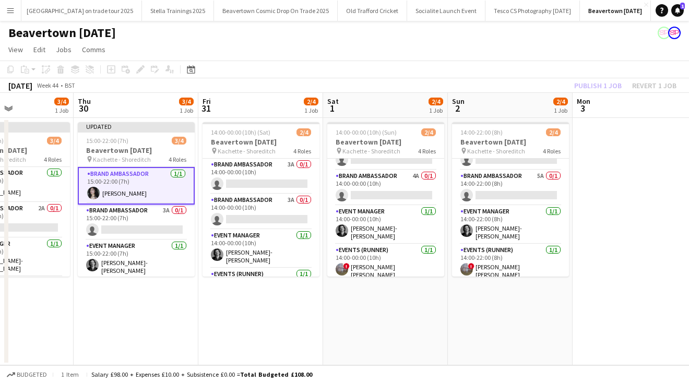
drag, startPoint x: 624, startPoint y: 321, endPoint x: 195, endPoint y: 301, distance: 429.8
click at [196, 302] on app-calendar-viewport "Sun 26 Mon 27 Tue 28 3/4 1 Job Wed 29 3/4 1 Job Thu 30 3/4 1 Job Fri 31 2/4 1 J…" at bounding box center [344, 229] width 689 height 272
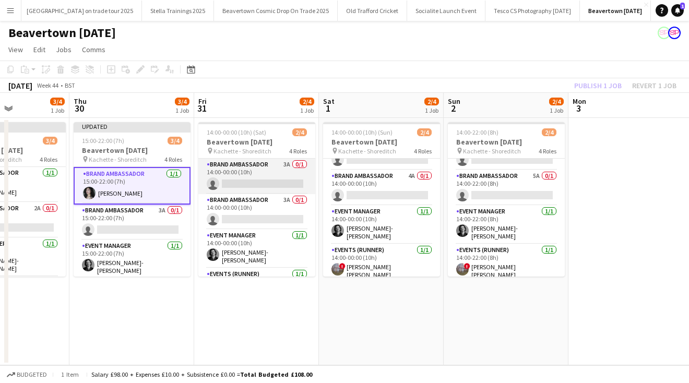
click at [236, 183] on app-card-role "Brand Ambassador 3A 0/1 14:00-00:00 (10h) single-neutral-actions" at bounding box center [256, 176] width 117 height 35
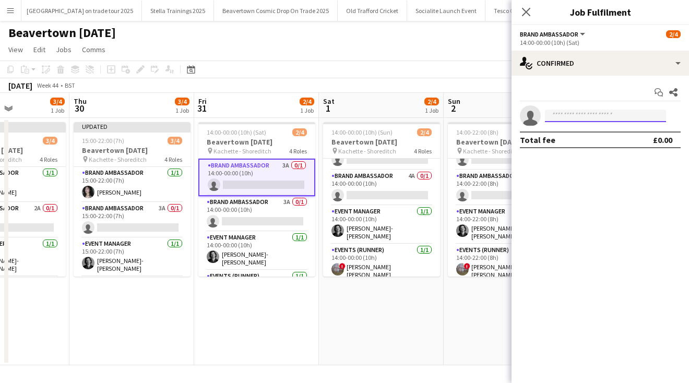
click at [560, 115] on input at bounding box center [605, 116] width 121 height 13
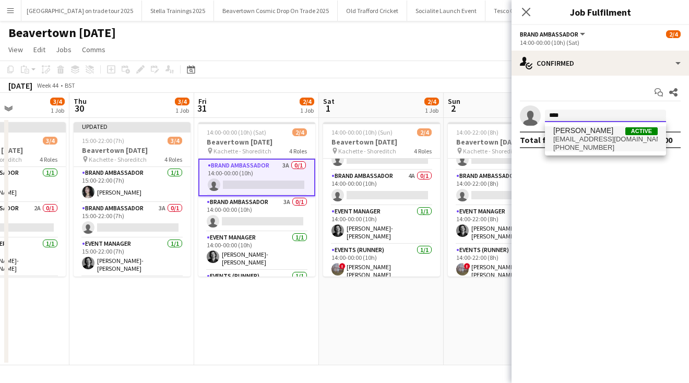
type input "****"
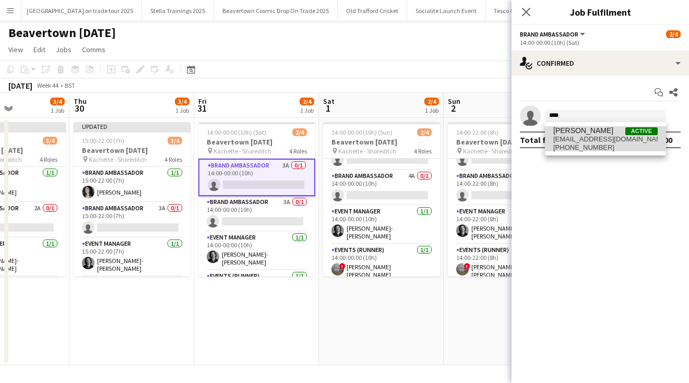
click at [590, 139] on span "[EMAIL_ADDRESS][DOMAIN_NAME]" at bounding box center [605, 139] width 104 height 8
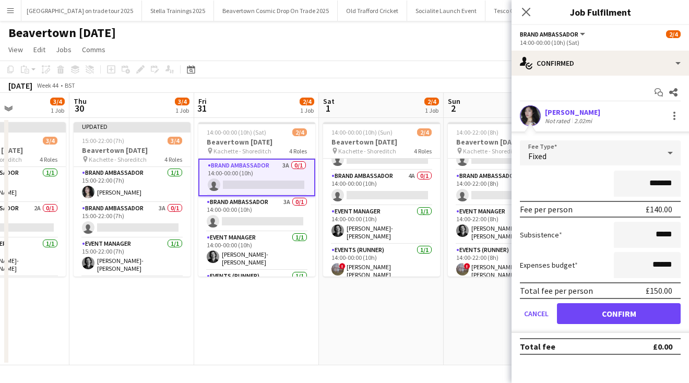
click at [592, 315] on button "Confirm" at bounding box center [619, 313] width 124 height 21
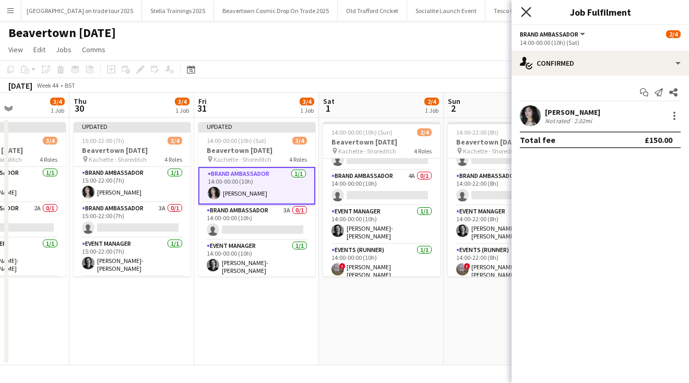
click at [525, 10] on icon "Close pop-in" at bounding box center [526, 12] width 10 height 10
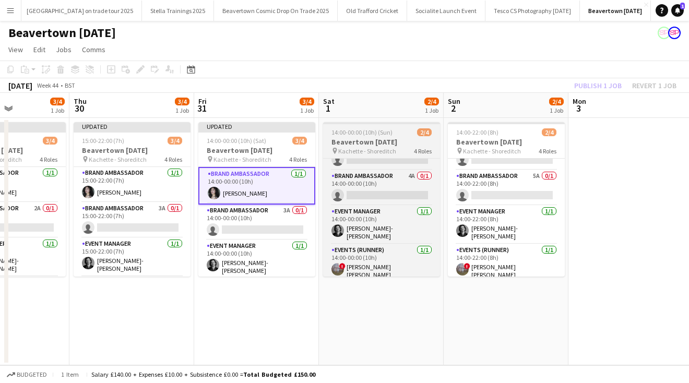
scroll to position [0, 0]
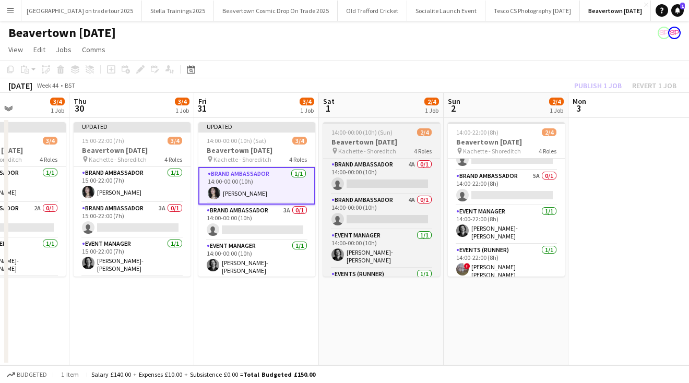
drag, startPoint x: 436, startPoint y: 200, endPoint x: 435, endPoint y: 147, distance: 52.7
click at [436, 147] on app-job-card "14:00-00:00 (10h) (Sun) 2/4 Beavertown [DATE] pin Kachette - Shoreditch 4 Roles…" at bounding box center [381, 199] width 117 height 154
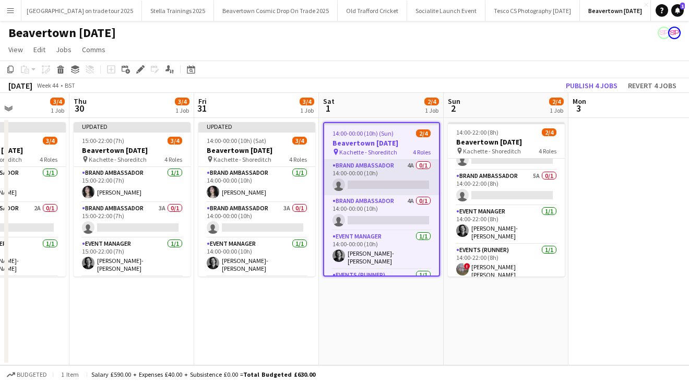
click at [354, 179] on app-card-role "Brand Ambassador 4A 0/1 14:00-00:00 (10h) single-neutral-actions" at bounding box center [381, 177] width 115 height 35
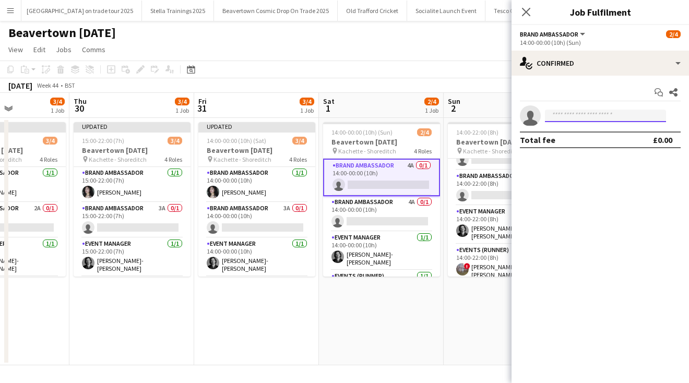
click at [554, 112] on input at bounding box center [605, 116] width 121 height 13
type input "*"
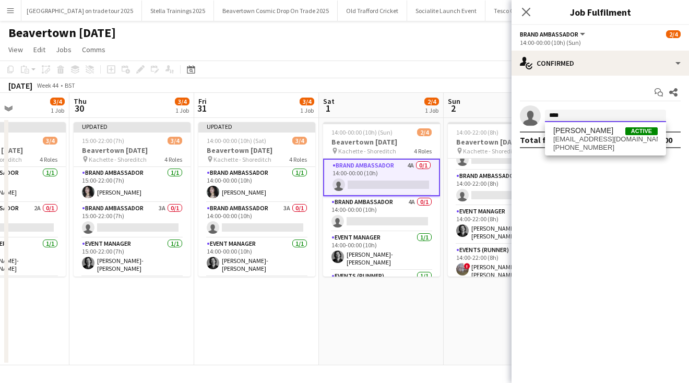
type input "****"
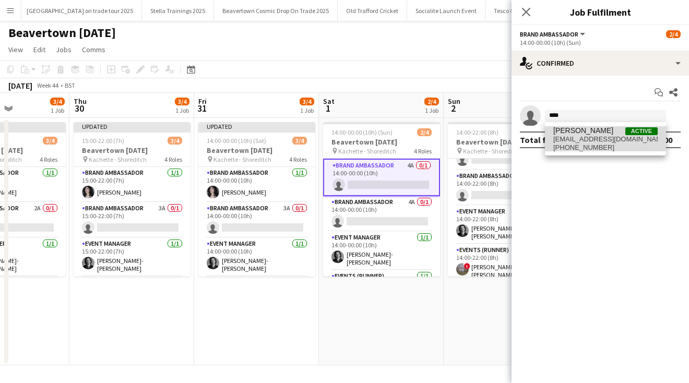
drag, startPoint x: 559, startPoint y: 122, endPoint x: 592, endPoint y: 140, distance: 37.6
click at [592, 140] on span "[EMAIL_ADDRESS][DOMAIN_NAME]" at bounding box center [605, 139] width 104 height 8
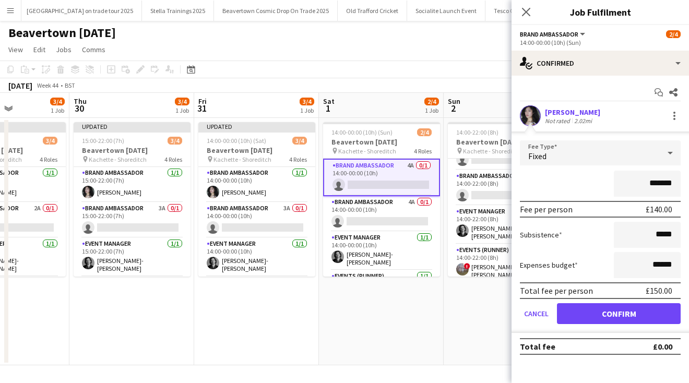
click at [593, 313] on button "Confirm" at bounding box center [619, 313] width 124 height 21
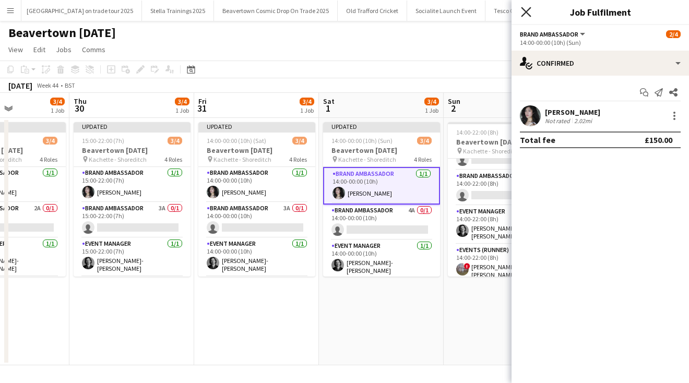
click at [524, 8] on icon "Close pop-in" at bounding box center [526, 12] width 10 height 10
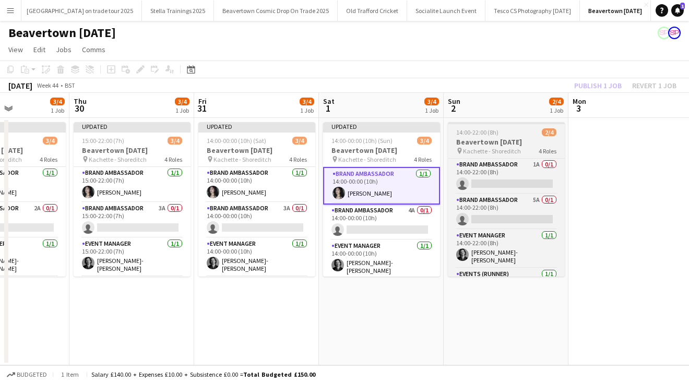
drag, startPoint x: 561, startPoint y: 200, endPoint x: 561, endPoint y: 142, distance: 57.9
click at [561, 142] on app-job-card "14:00-22:00 (8h) 2/4 Beavertown [DATE] pin Kachette - Shoreditch 4 Roles Brand …" at bounding box center [506, 199] width 117 height 154
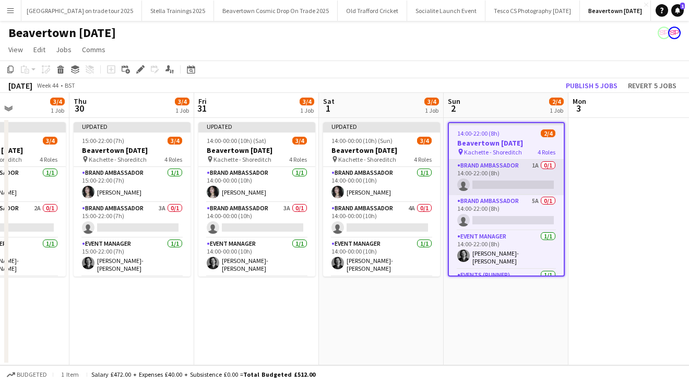
click at [478, 184] on app-card-role "Brand Ambassador 1A 0/1 14:00-22:00 (8h) single-neutral-actions" at bounding box center [506, 177] width 115 height 35
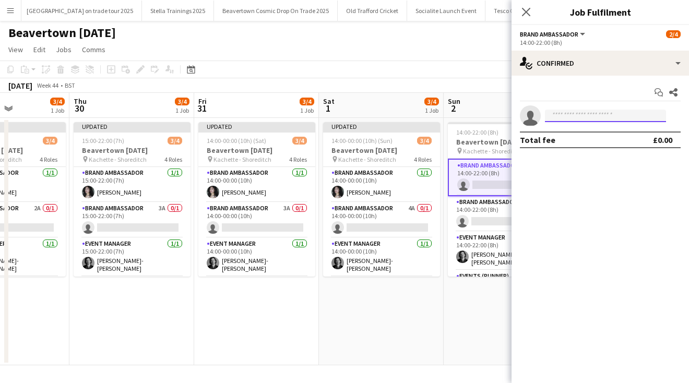
click at [559, 115] on input at bounding box center [605, 116] width 121 height 13
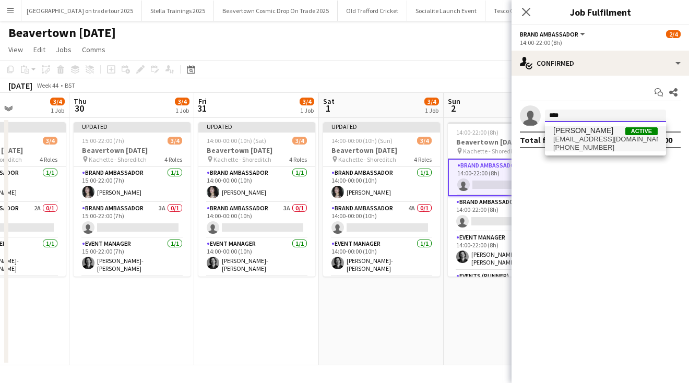
type input "****"
drag, startPoint x: 568, startPoint y: 132, endPoint x: 586, endPoint y: 139, distance: 19.2
click at [585, 139] on span "[EMAIL_ADDRESS][DOMAIN_NAME]" at bounding box center [605, 139] width 104 height 8
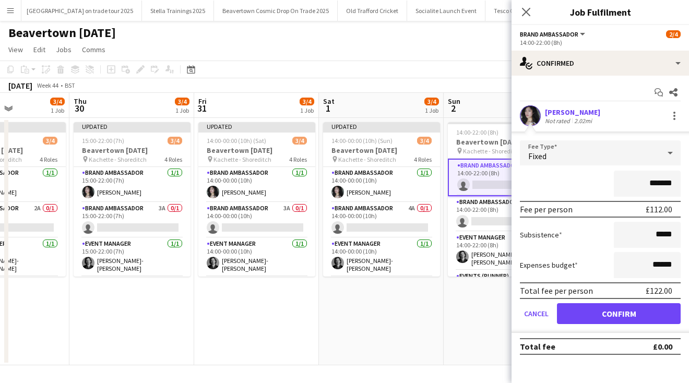
click at [584, 315] on button "Confirm" at bounding box center [619, 313] width 124 height 21
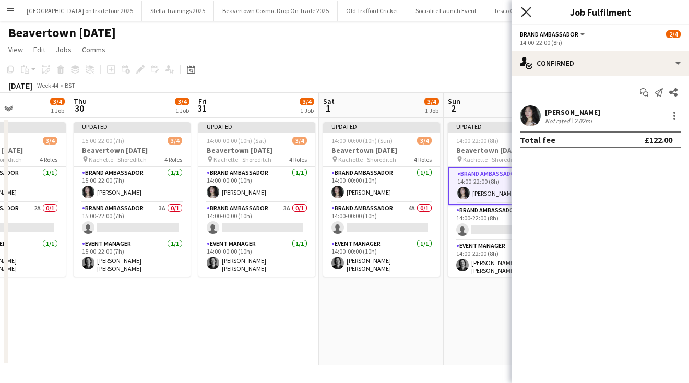
click at [521, 12] on icon "Close pop-in" at bounding box center [526, 12] width 10 height 10
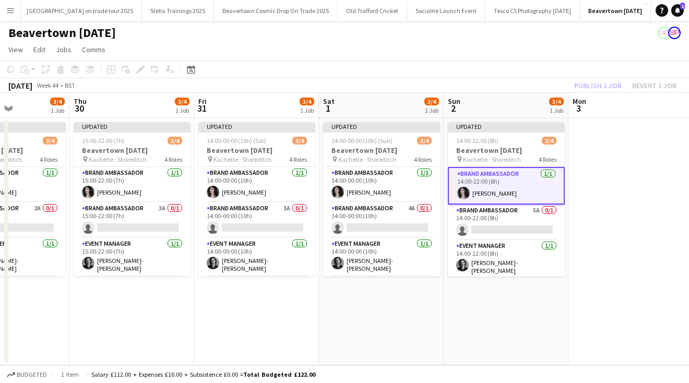
click at [545, 44] on app-page-menu "View Day view expanded Day view collapsed Month view Date picker Jump to [DATE]…" at bounding box center [344, 51] width 689 height 20
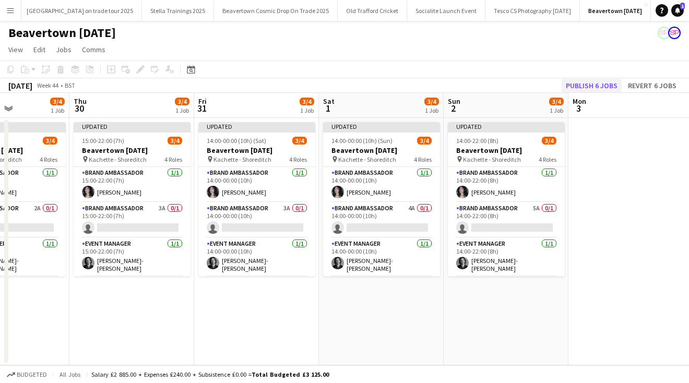
click at [598, 89] on button "Publish 6 jobs" at bounding box center [591, 86] width 60 height 14
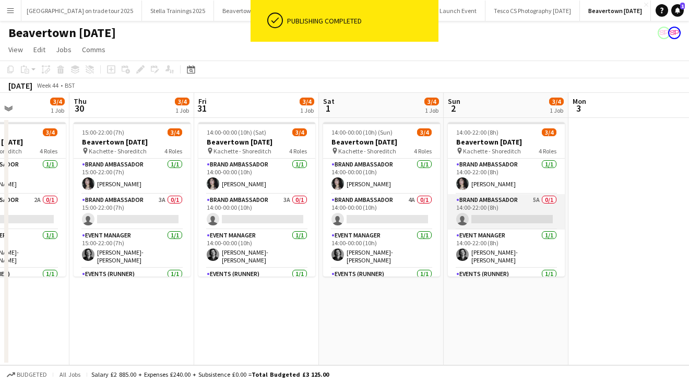
click at [488, 217] on app-card-role "Brand Ambassador 5A 0/1 14:00-22:00 (8h) single-neutral-actions" at bounding box center [506, 211] width 117 height 35
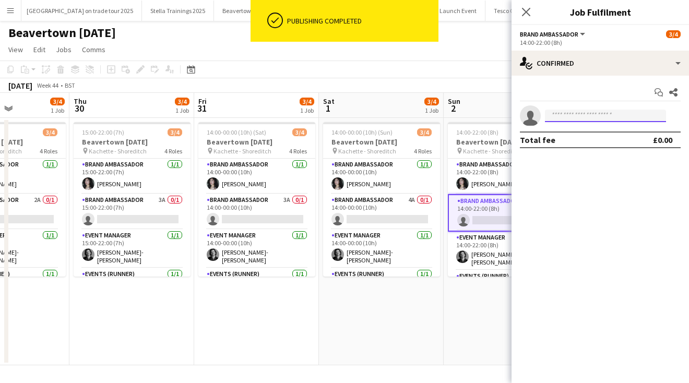
click at [561, 112] on input at bounding box center [605, 116] width 121 height 13
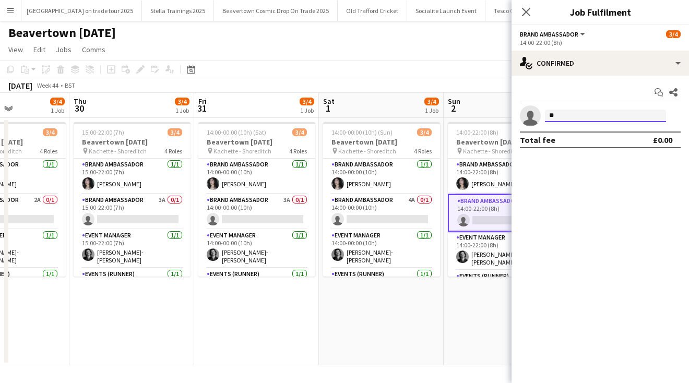
type input "*"
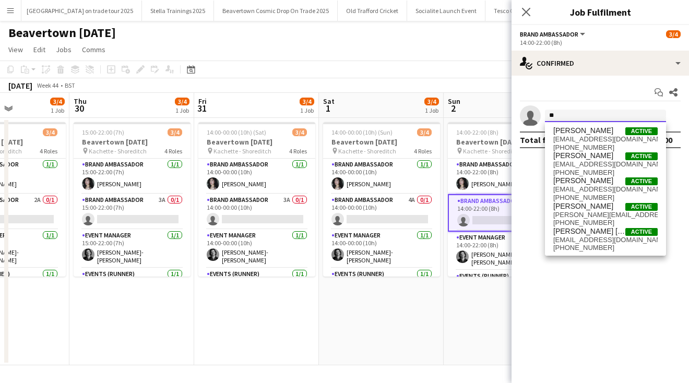
type input "*"
type input "***"
click at [577, 160] on span "[PERSON_NAME]" at bounding box center [583, 155] width 60 height 9
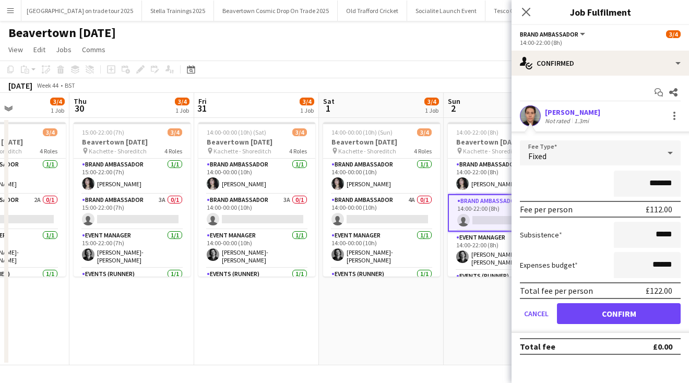
click at [603, 308] on button "Confirm" at bounding box center [619, 313] width 124 height 21
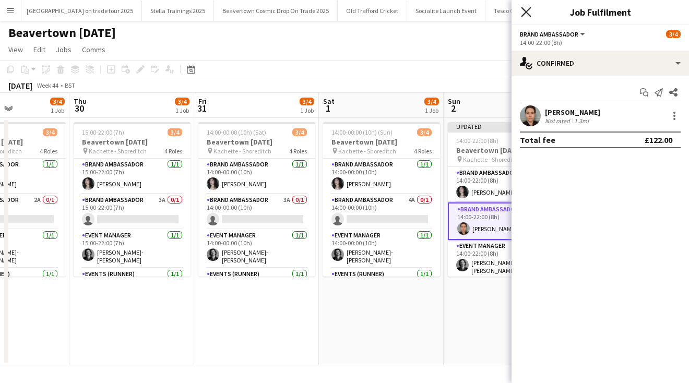
click at [526, 10] on icon "Close pop-in" at bounding box center [526, 12] width 10 height 10
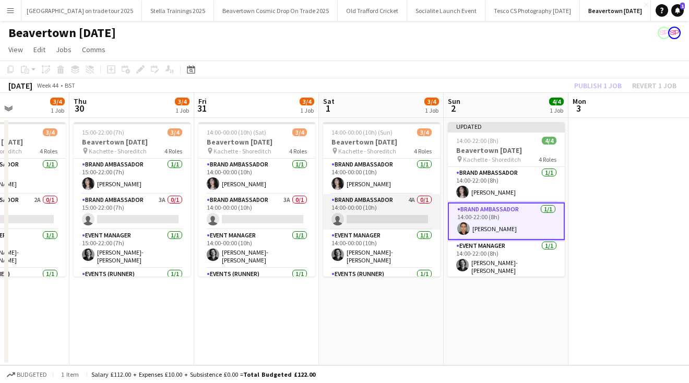
click at [357, 217] on app-card-role "Brand Ambassador 4A 0/1 14:00-00:00 (10h) single-neutral-actions" at bounding box center [381, 211] width 117 height 35
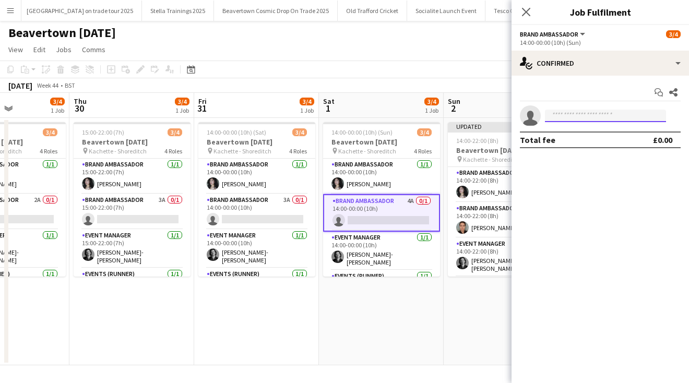
click at [563, 116] on input at bounding box center [605, 116] width 121 height 13
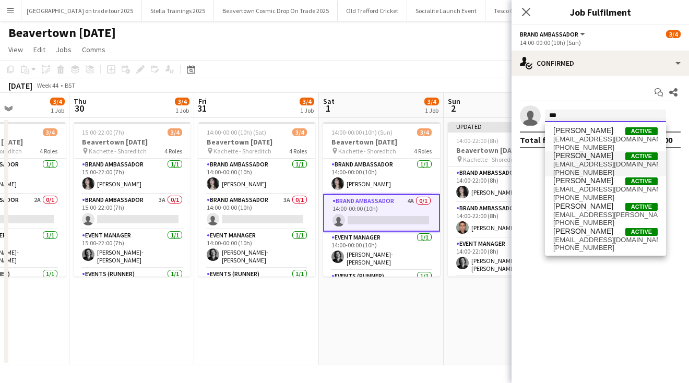
type input "***"
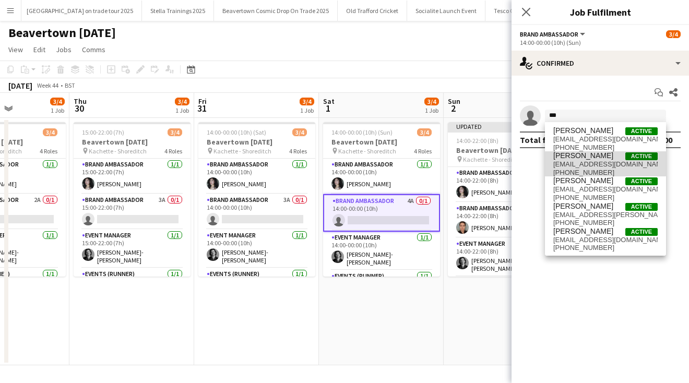
click at [586, 158] on span "[PERSON_NAME]" at bounding box center [583, 155] width 60 height 9
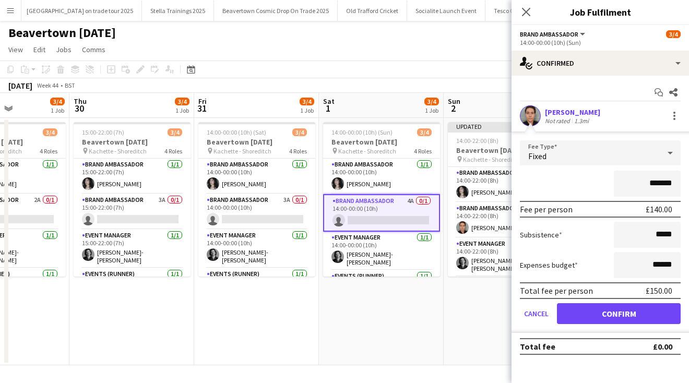
click at [584, 307] on button "Confirm" at bounding box center [619, 313] width 124 height 21
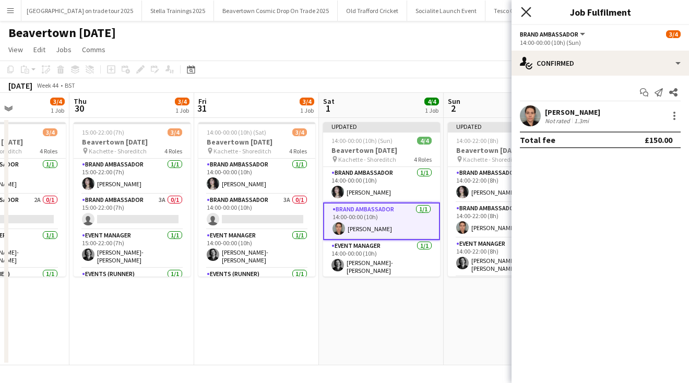
click at [525, 9] on icon "Close pop-in" at bounding box center [526, 12] width 10 height 10
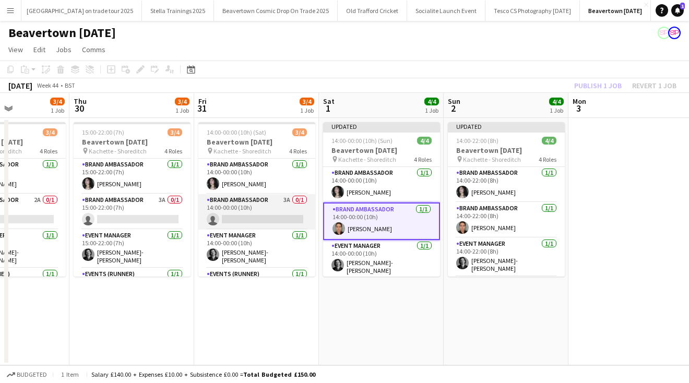
click at [235, 220] on app-card-role "Brand Ambassador 3A 0/1 14:00-00:00 (10h) single-neutral-actions" at bounding box center [256, 211] width 117 height 35
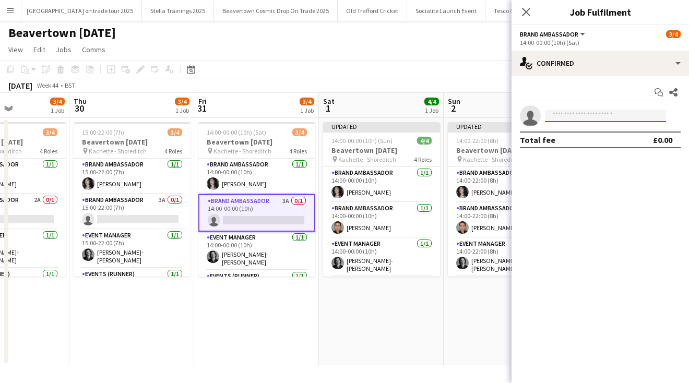
click at [565, 114] on input at bounding box center [605, 116] width 121 height 13
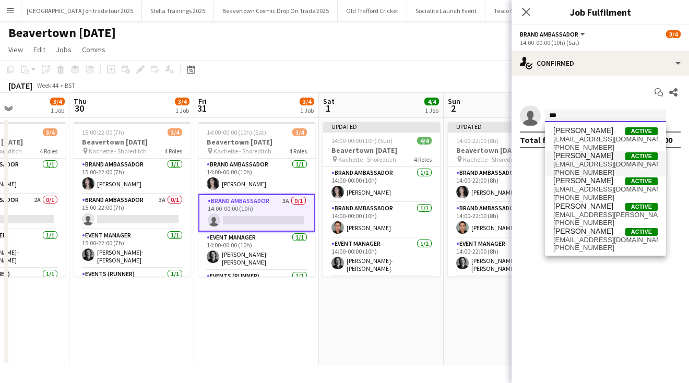
type input "***"
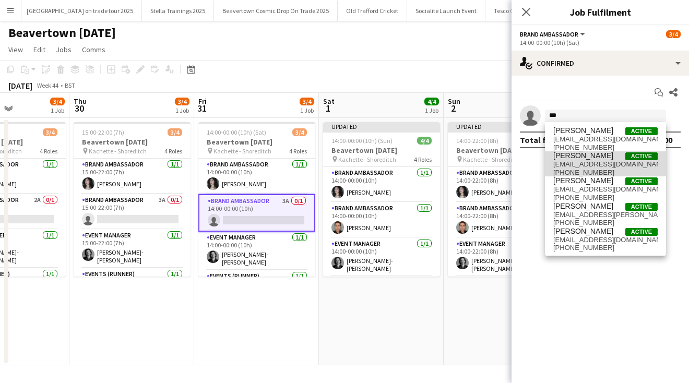
click at [575, 159] on span "[PERSON_NAME]" at bounding box center [583, 155] width 60 height 9
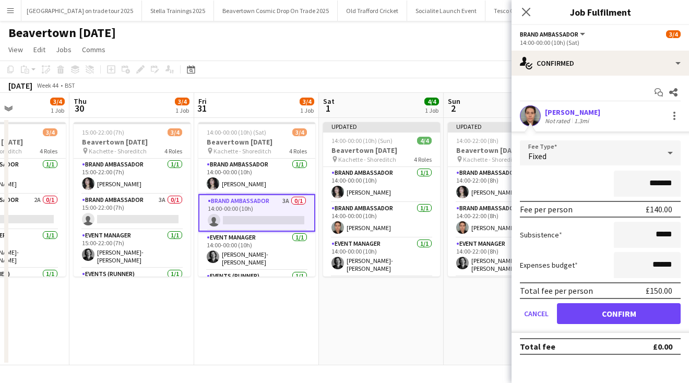
click at [595, 308] on button "Confirm" at bounding box center [619, 313] width 124 height 21
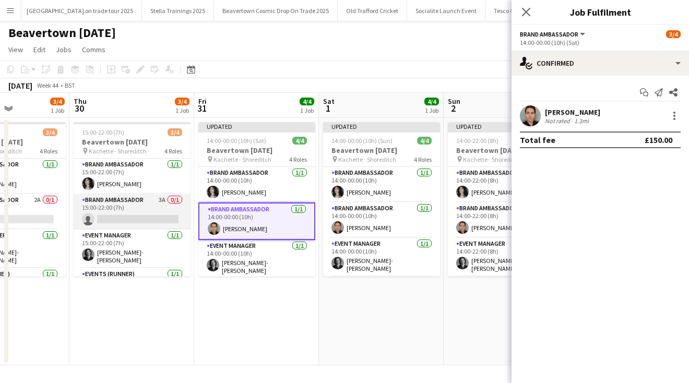
click at [123, 217] on app-card-role "Brand Ambassador 3A 0/1 15:00-22:00 (7h) single-neutral-actions" at bounding box center [132, 211] width 117 height 35
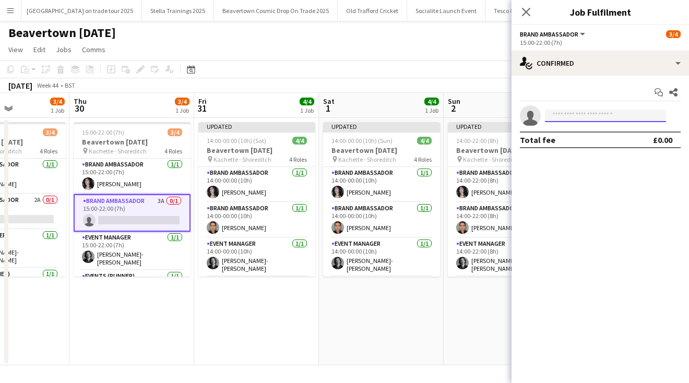
click at [568, 113] on input at bounding box center [605, 116] width 121 height 13
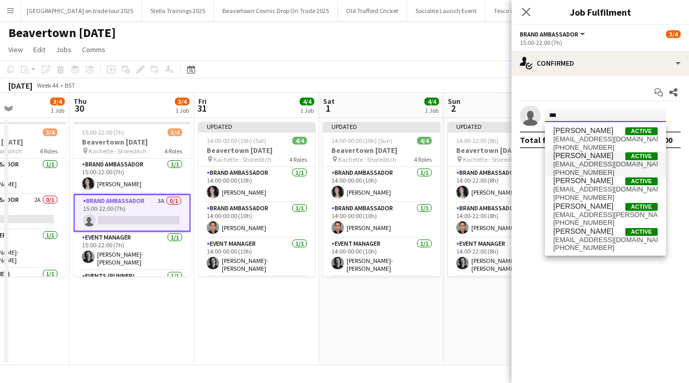
type input "***"
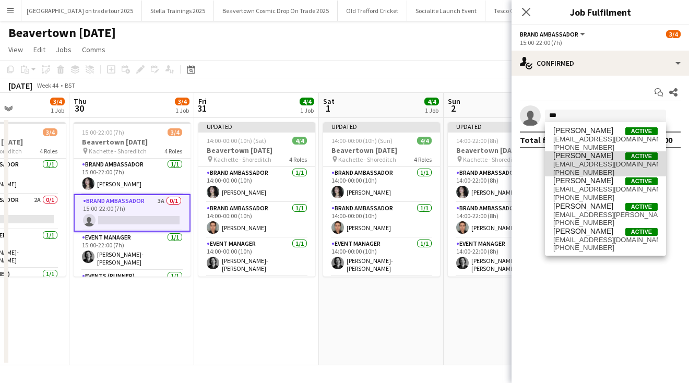
click at [581, 157] on span "[PERSON_NAME]" at bounding box center [583, 155] width 60 height 9
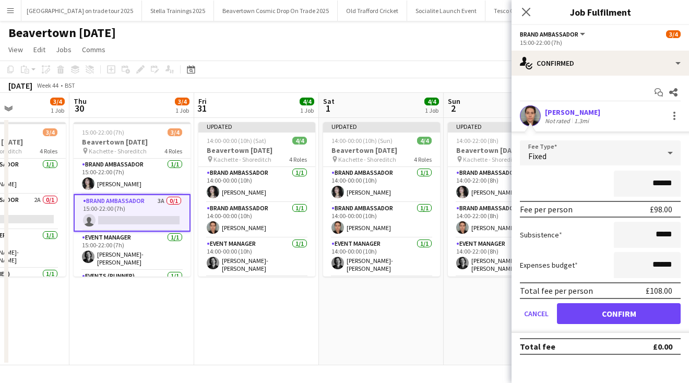
click at [575, 314] on button "Confirm" at bounding box center [619, 313] width 124 height 21
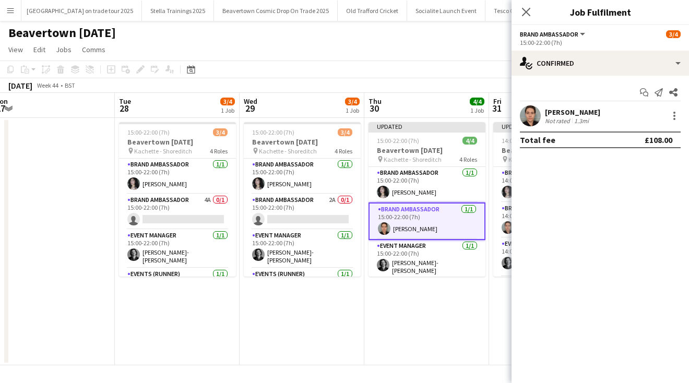
drag, startPoint x: 124, startPoint y: 314, endPoint x: 418, endPoint y: 318, distance: 293.8
click at [418, 319] on app-calendar-viewport "Sat 25 Sun 26 Mon 27 Tue 28 3/4 1 Job Wed 29 3/4 1 Job Thu 30 4/4 1 Job Fri 31 …" at bounding box center [344, 229] width 689 height 272
click at [276, 217] on app-card-role "Brand Ambassador 2A 0/1 15:00-22:00 (7h) single-neutral-actions" at bounding box center [301, 211] width 117 height 35
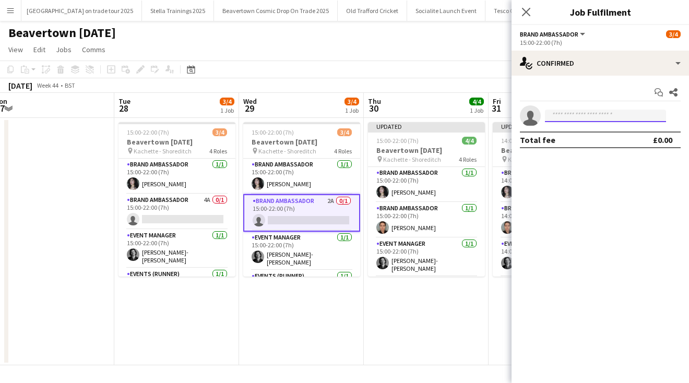
click at [580, 115] on input at bounding box center [605, 116] width 121 height 13
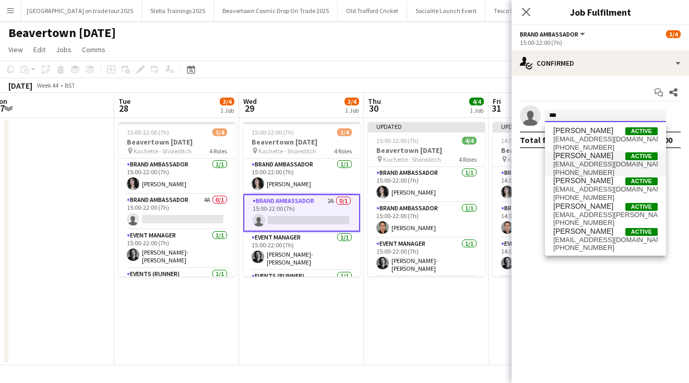
type input "***"
click at [585, 157] on span "[PERSON_NAME]" at bounding box center [583, 155] width 60 height 9
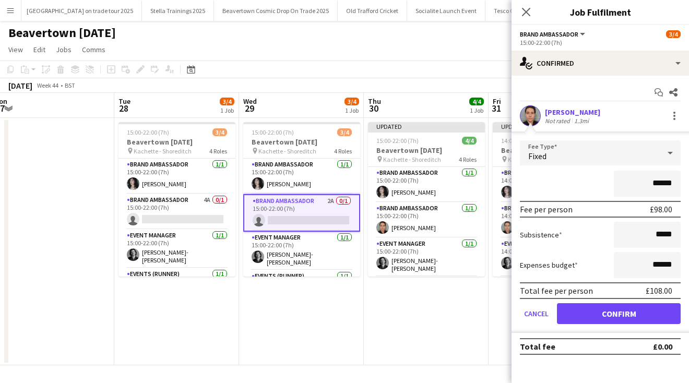
click at [578, 310] on button "Confirm" at bounding box center [619, 313] width 124 height 21
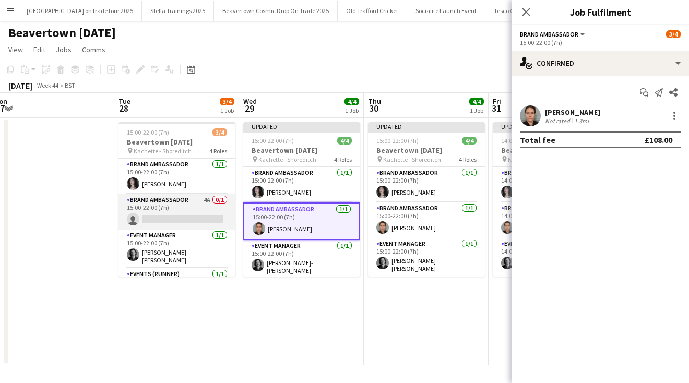
click at [155, 218] on app-card-role "Brand Ambassador 4A 0/1 15:00-22:00 (7h) single-neutral-actions" at bounding box center [176, 211] width 117 height 35
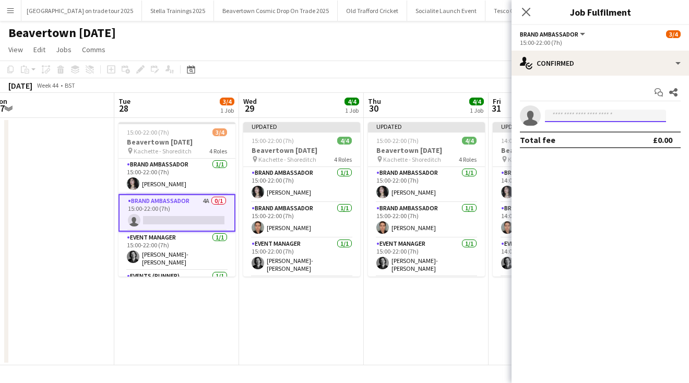
click at [558, 116] on input at bounding box center [605, 116] width 121 height 13
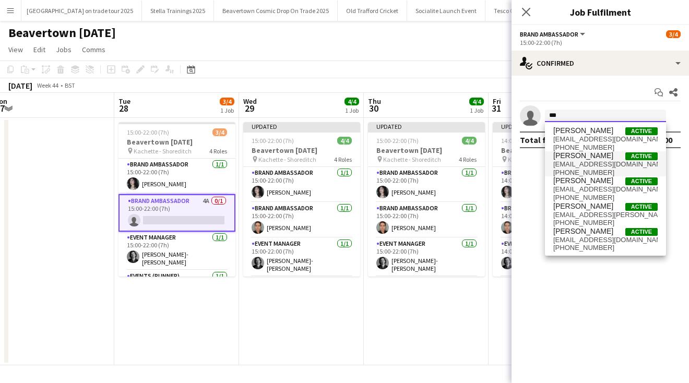
type input "***"
click at [576, 155] on span "[PERSON_NAME]" at bounding box center [583, 155] width 60 height 9
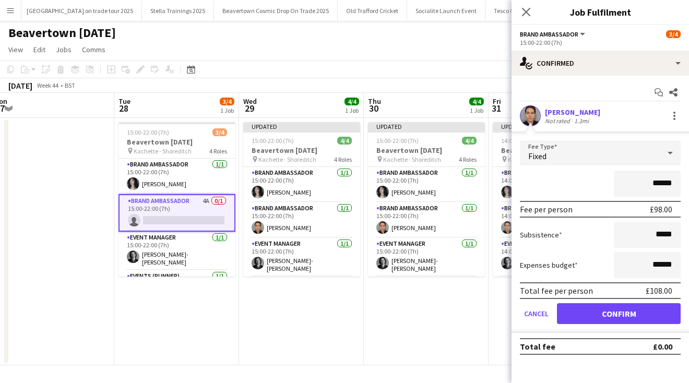
click at [601, 316] on button "Confirm" at bounding box center [619, 313] width 124 height 21
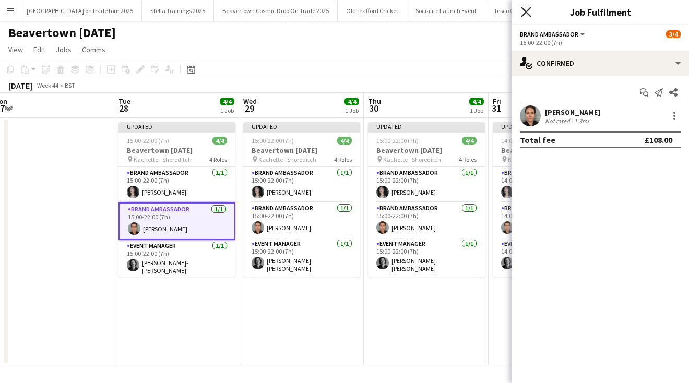
click at [523, 10] on icon "Close pop-in" at bounding box center [526, 12] width 10 height 10
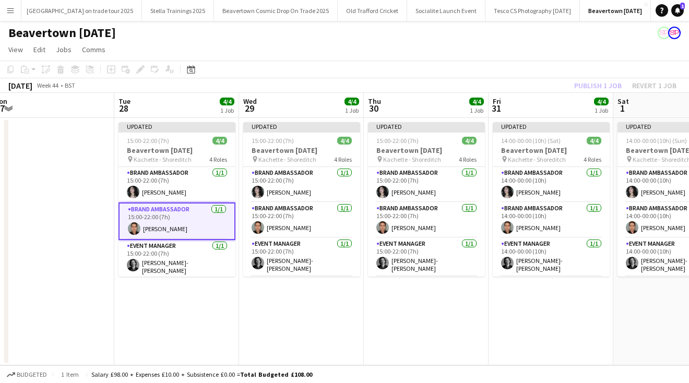
click at [559, 44] on app-page-menu "View Day view expanded Day view collapsed Month view Date picker Jump to [DATE]…" at bounding box center [344, 51] width 689 height 20
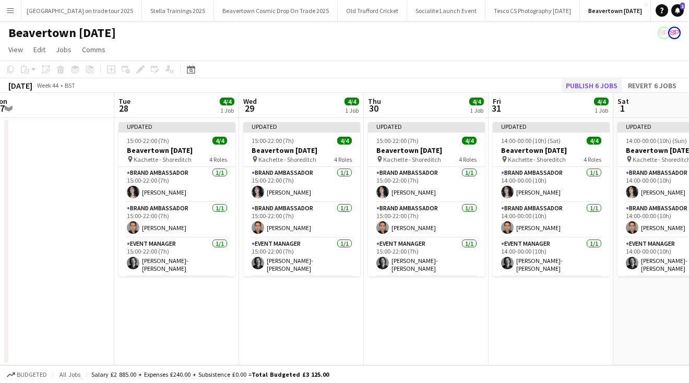
click at [599, 90] on button "Publish 6 jobs" at bounding box center [591, 86] width 60 height 14
